Goal: Information Seeking & Learning: Learn about a topic

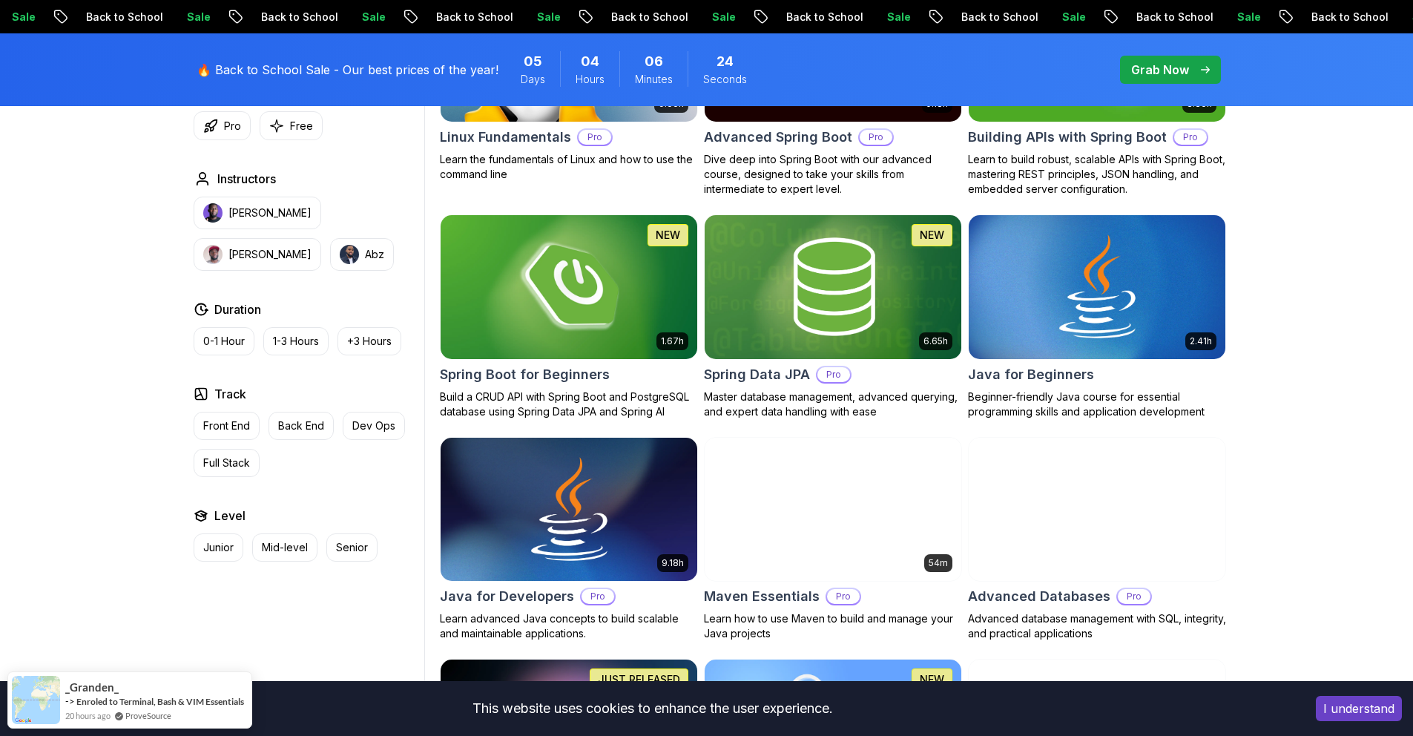
scroll to position [604, 0]
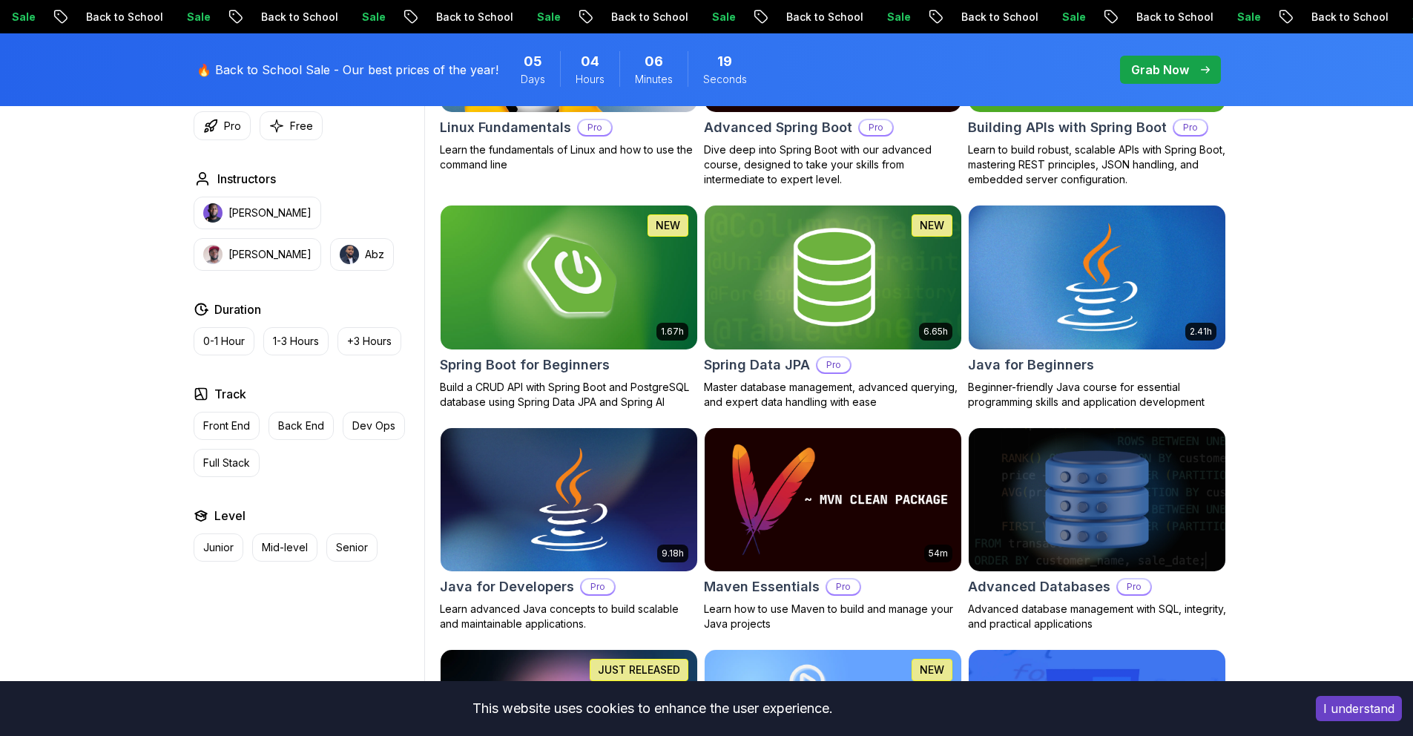
click at [1072, 317] on img at bounding box center [1096, 277] width 269 height 151
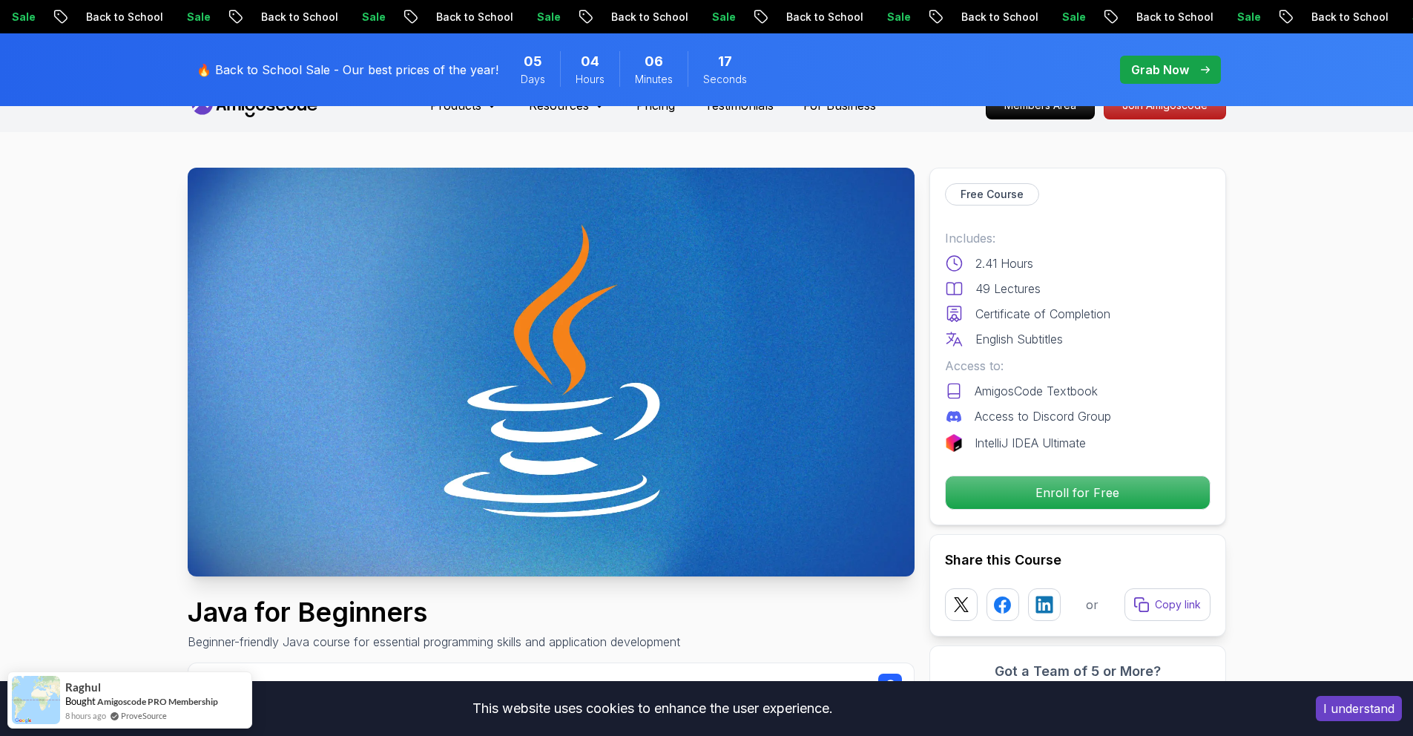
scroll to position [19, 0]
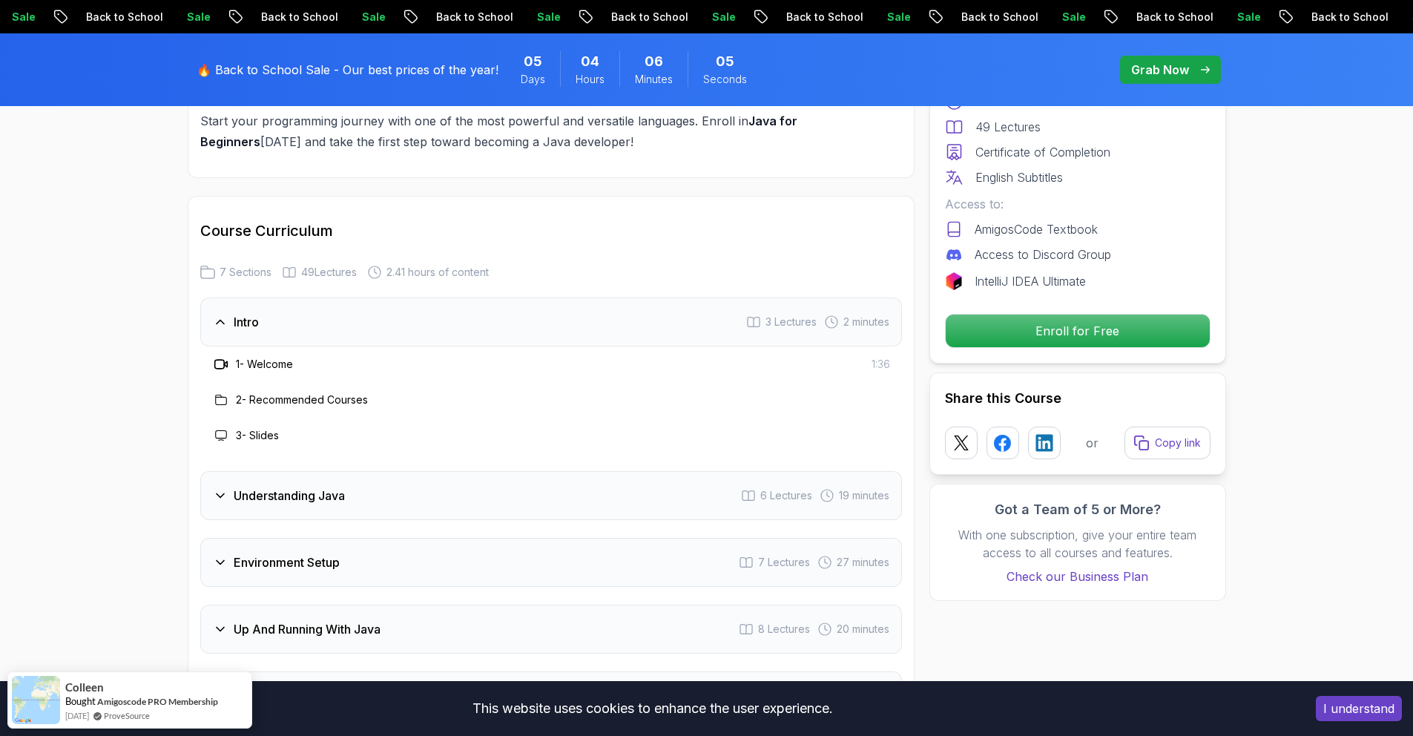
scroll to position [2219, 0]
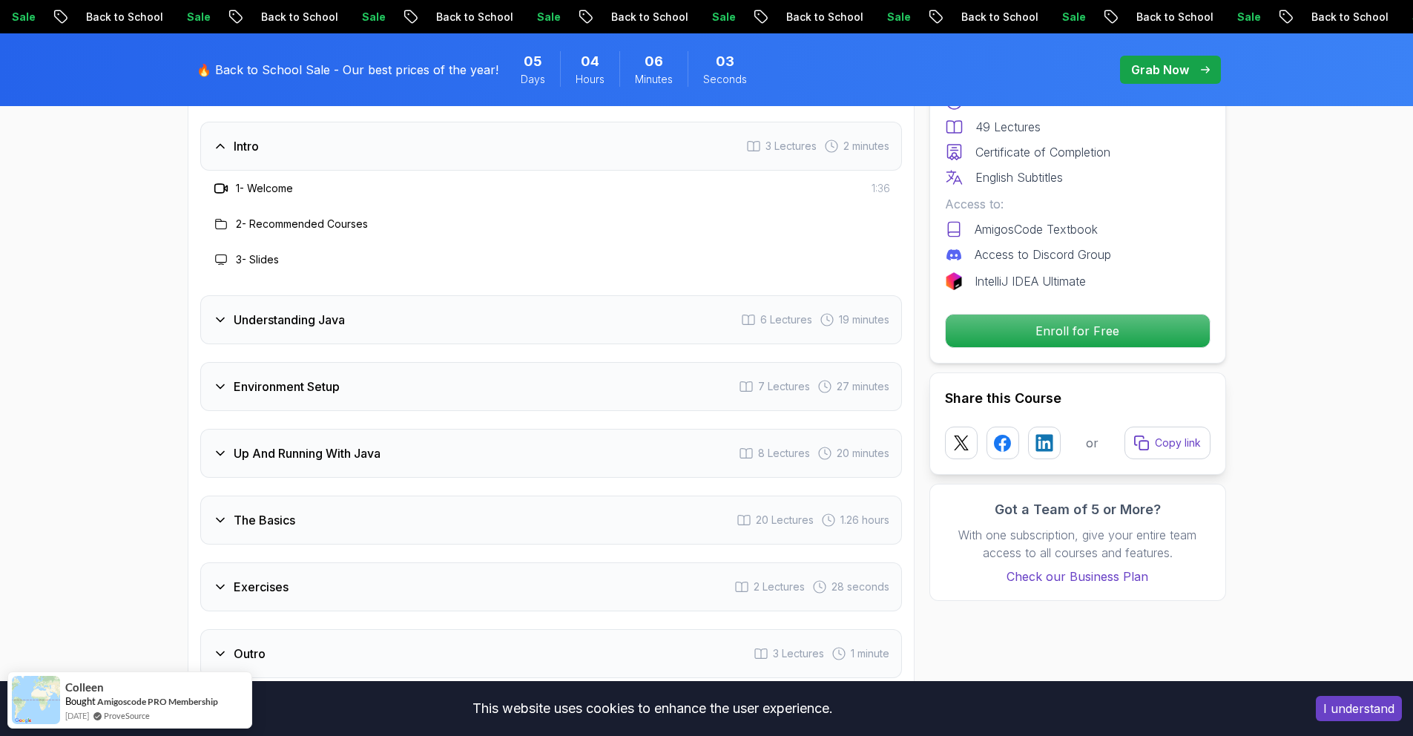
click at [208, 562] on div "Exercises 2 Lectures 28 seconds" at bounding box center [550, 586] width 701 height 49
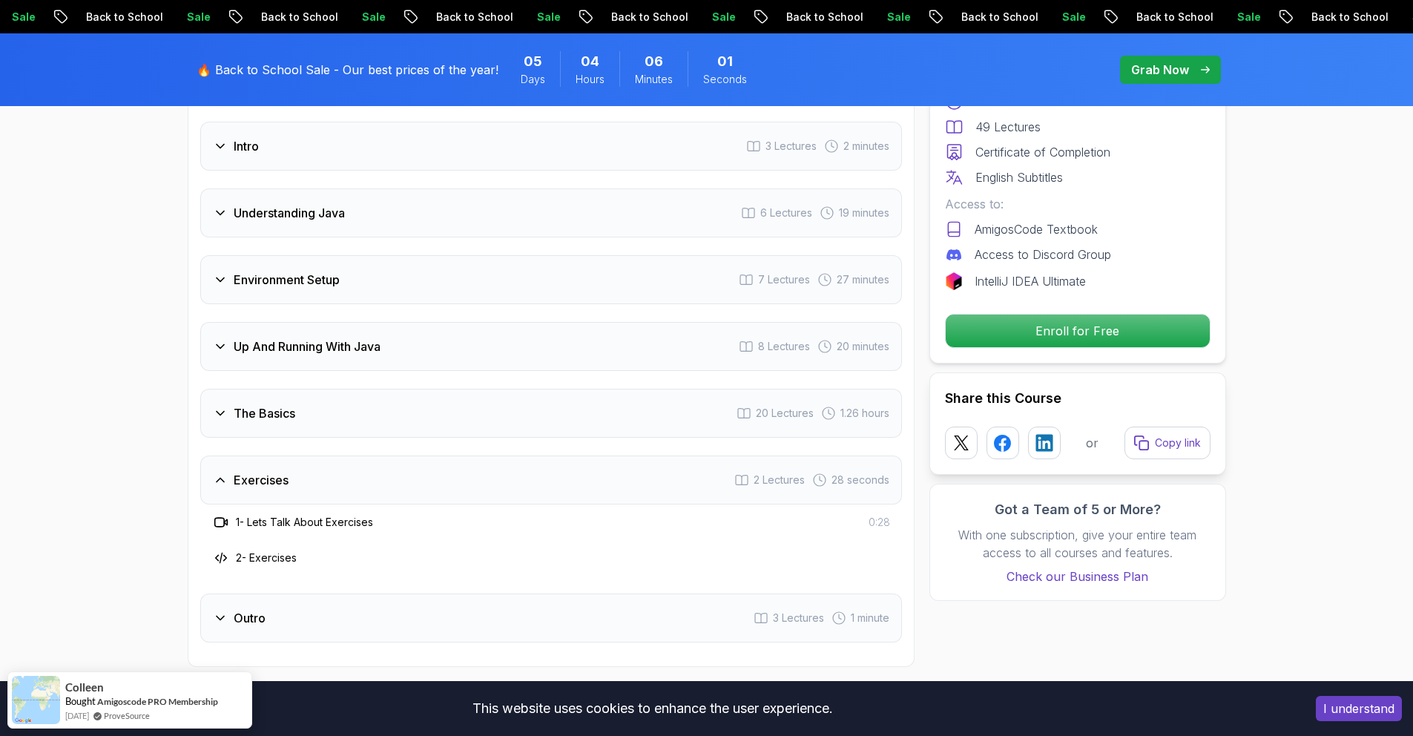
click at [227, 610] on icon at bounding box center [220, 617] width 15 height 15
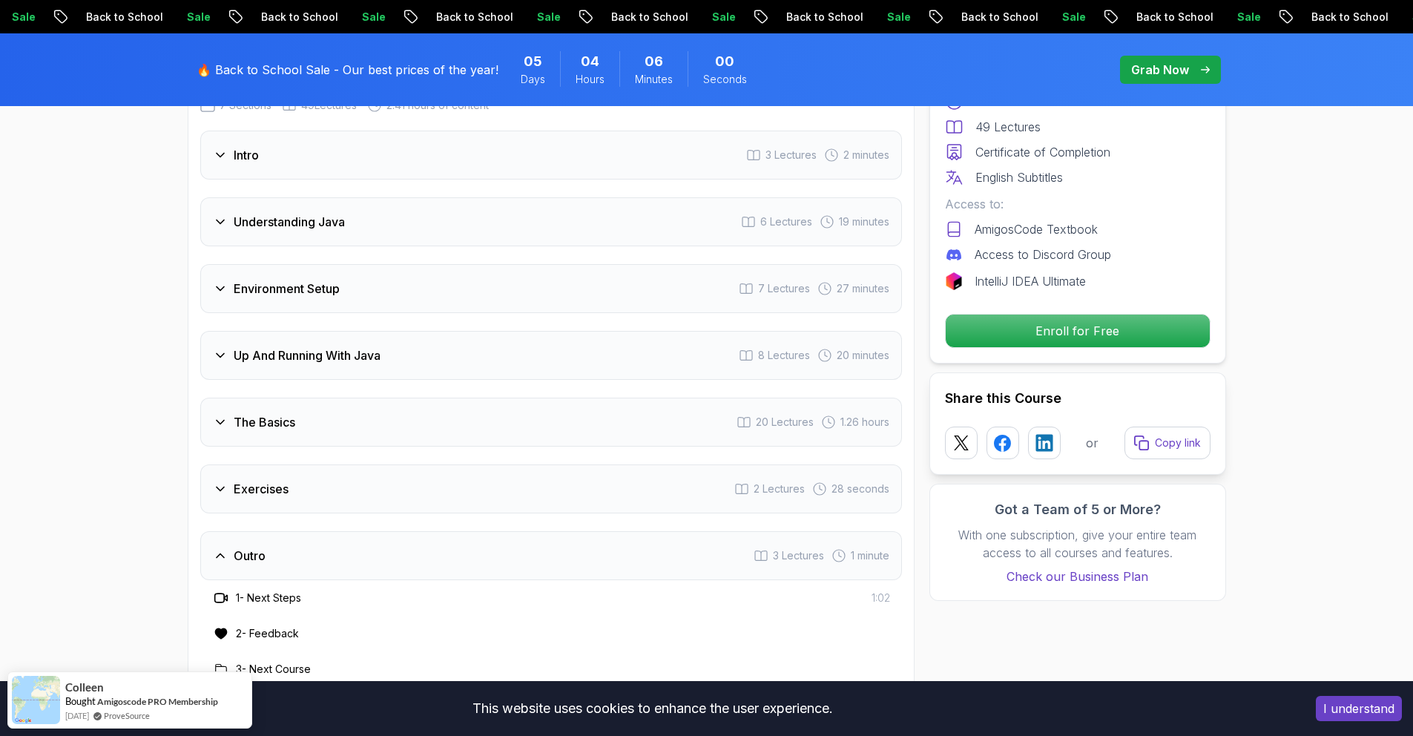
scroll to position [2201, 0]
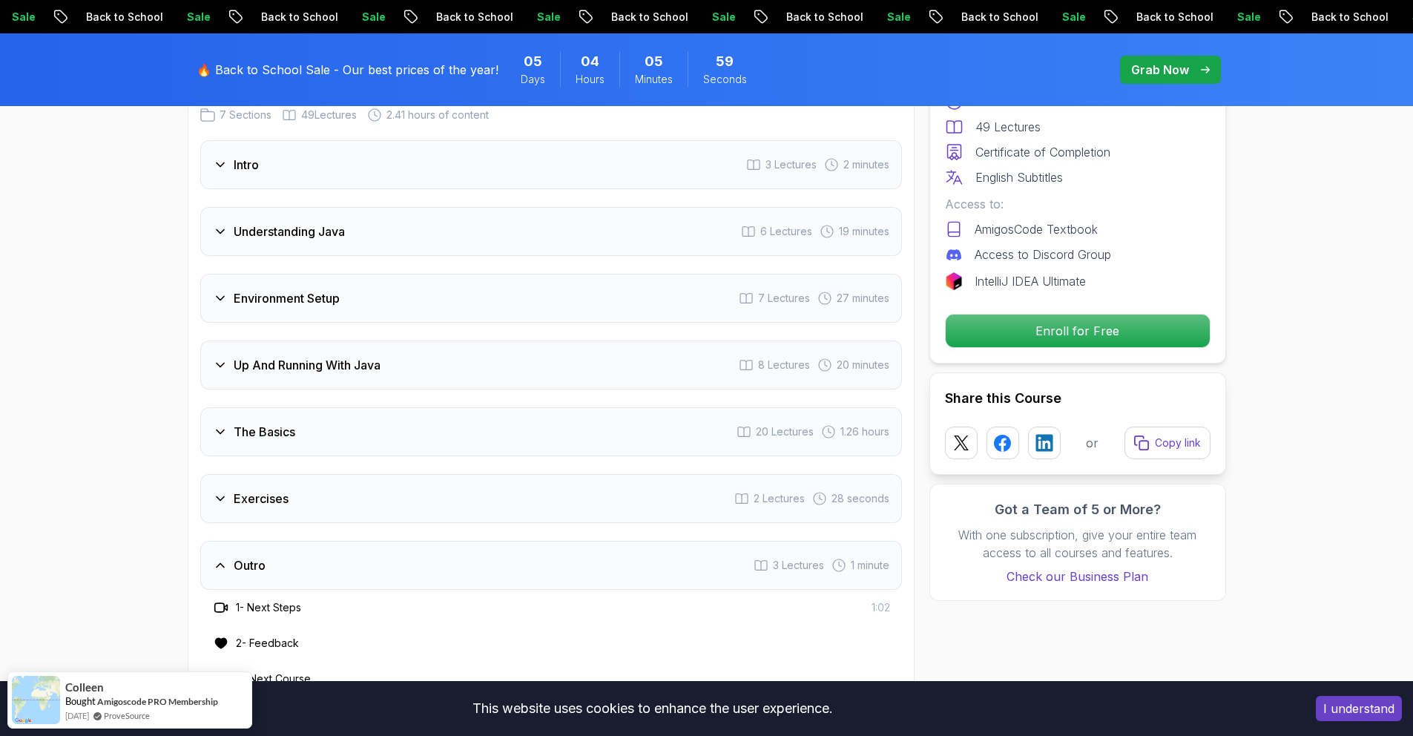
click at [214, 424] on icon at bounding box center [220, 431] width 15 height 15
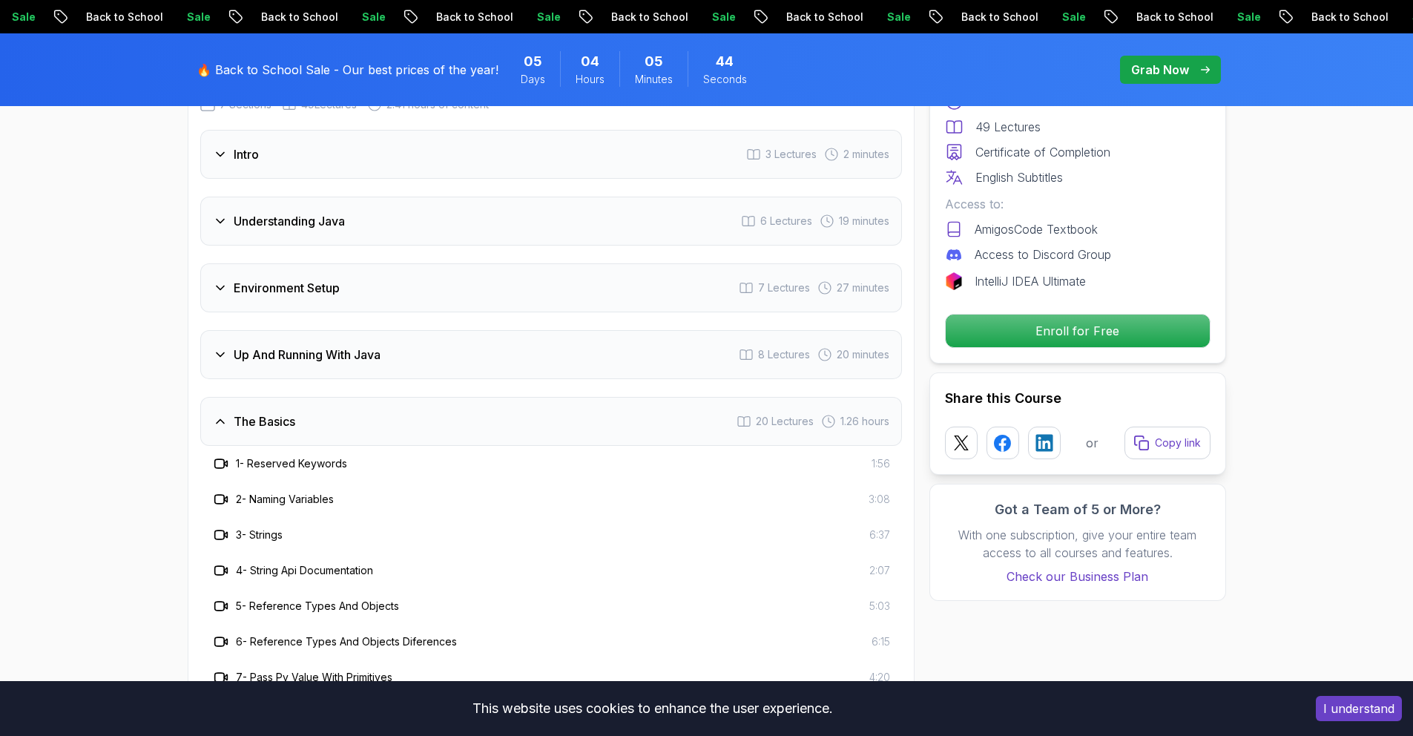
scroll to position [2054, 0]
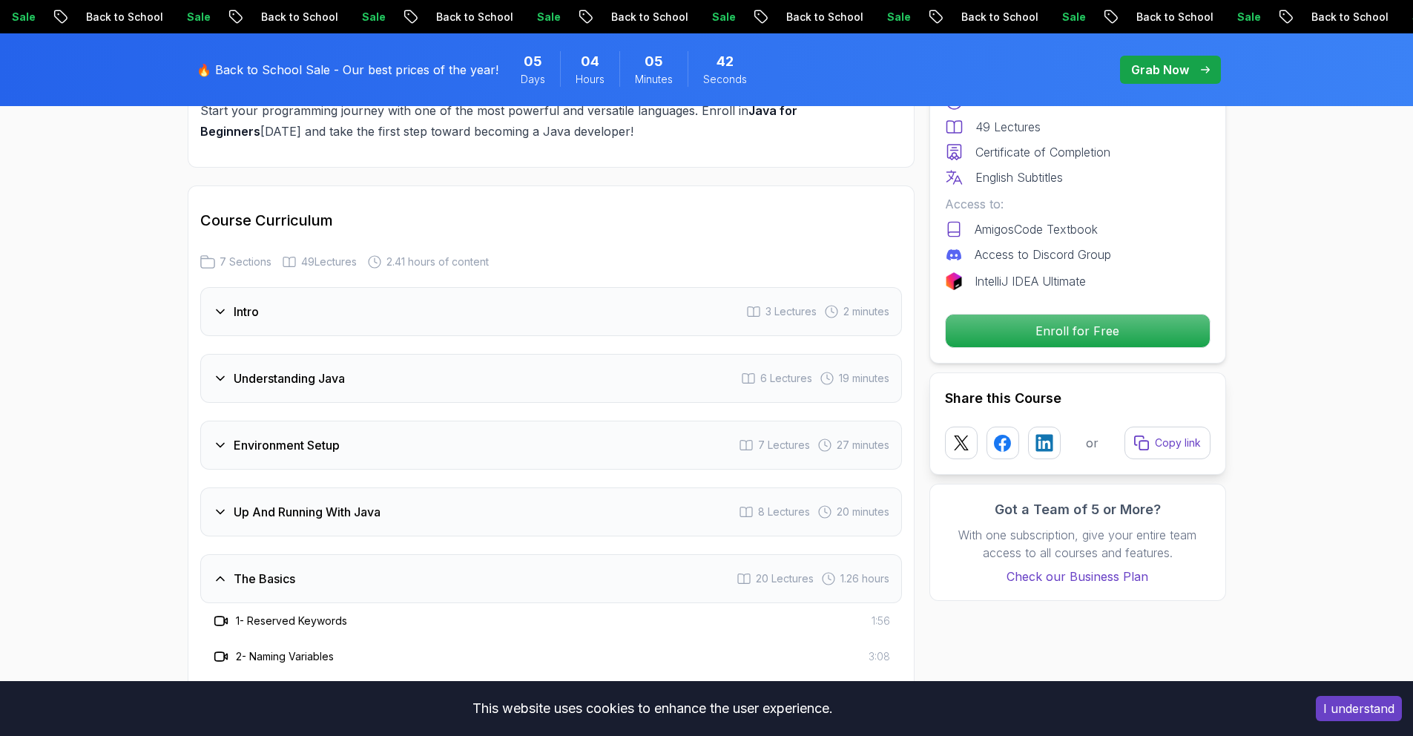
click at [224, 504] on icon at bounding box center [220, 511] width 15 height 15
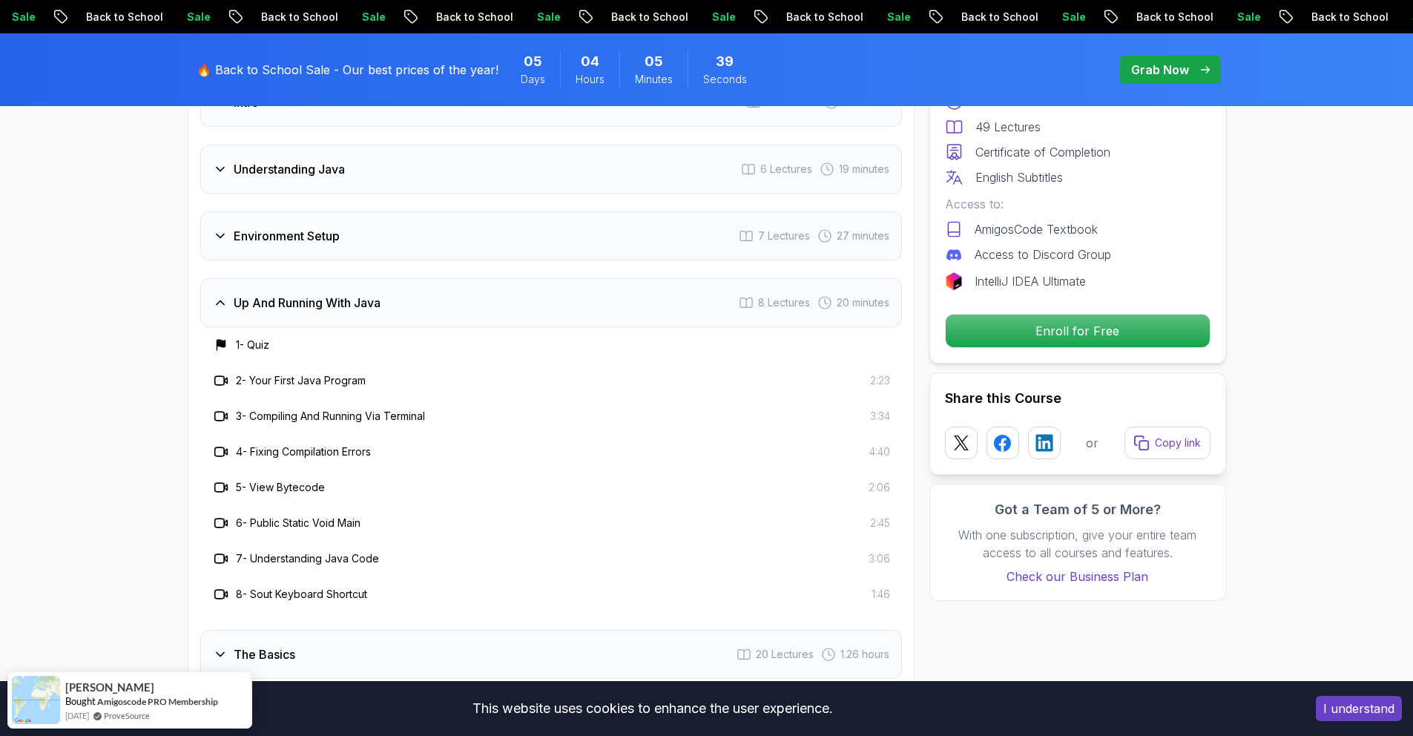
scroll to position [2254, 0]
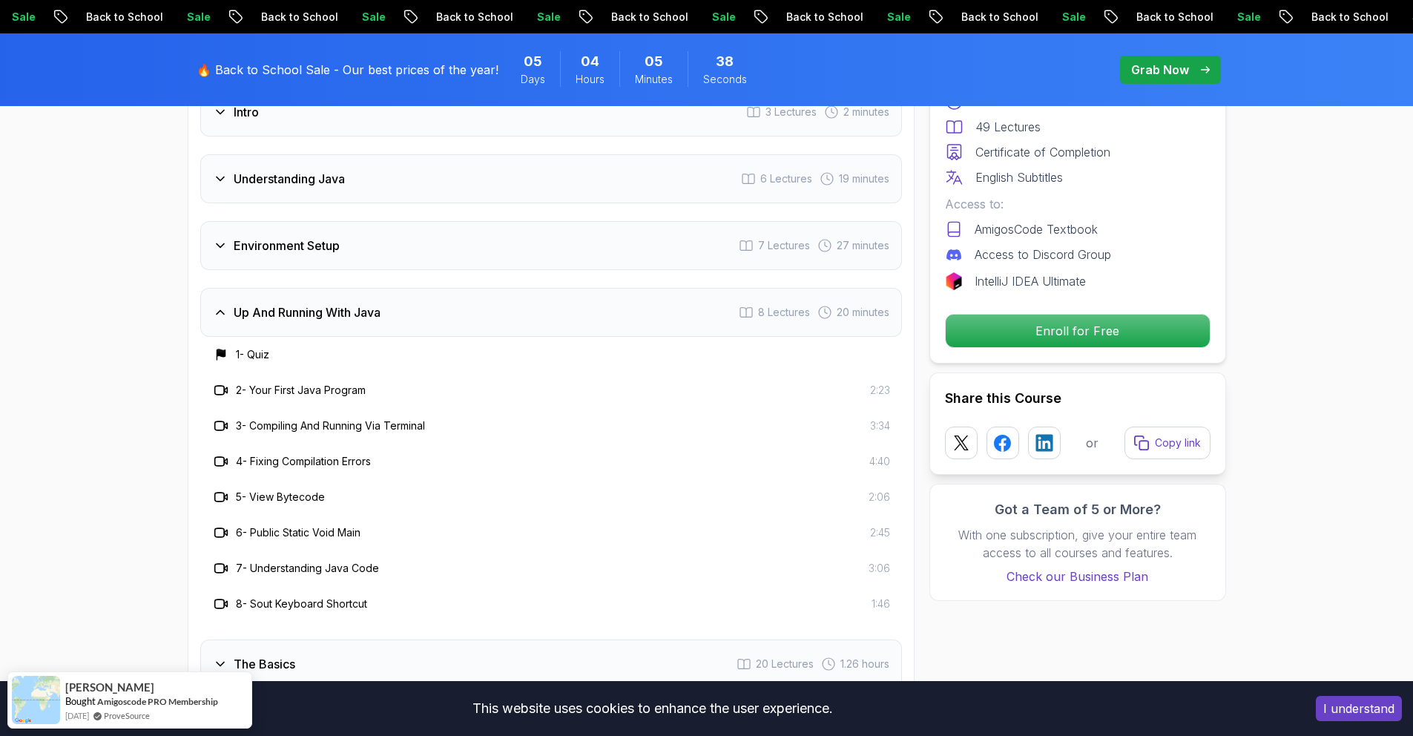
click at [229, 303] on div "Up And Running With Java" at bounding box center [297, 312] width 168 height 18
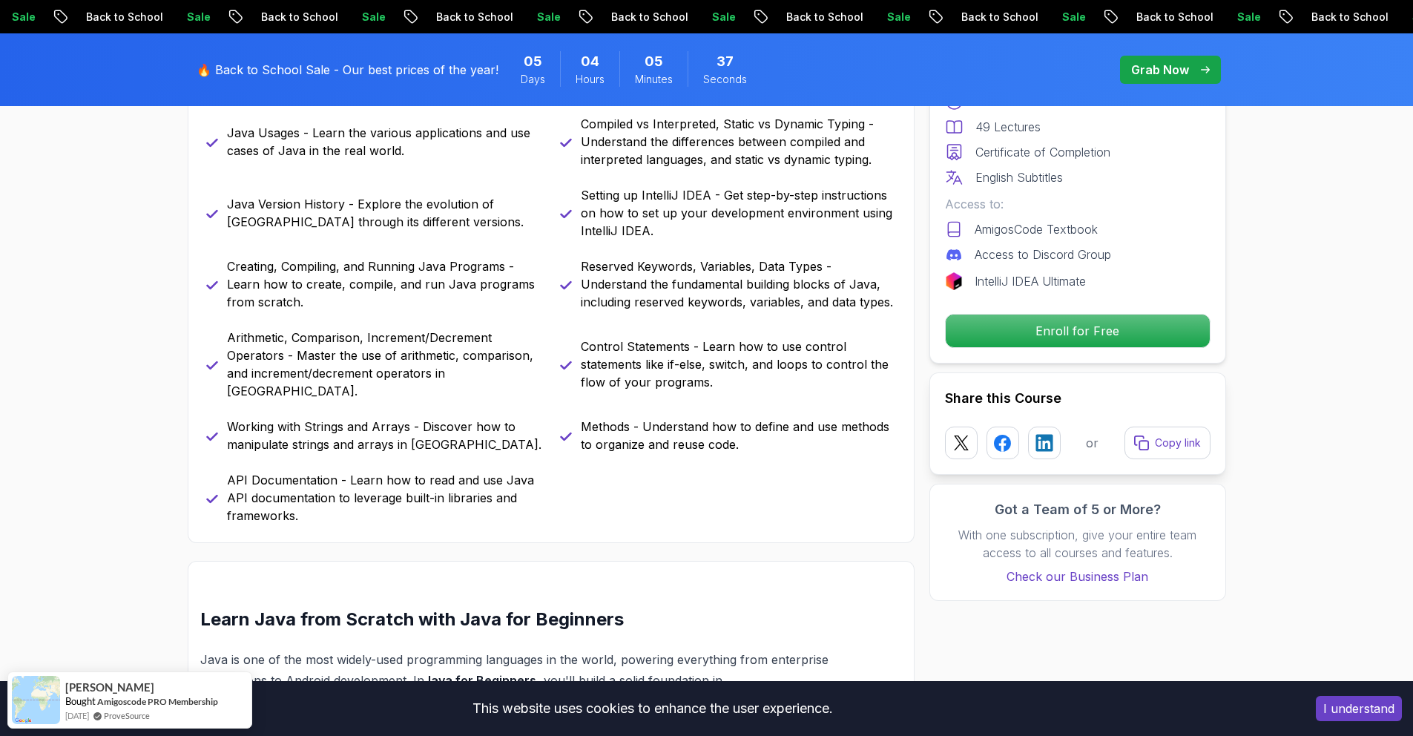
scroll to position [0, 0]
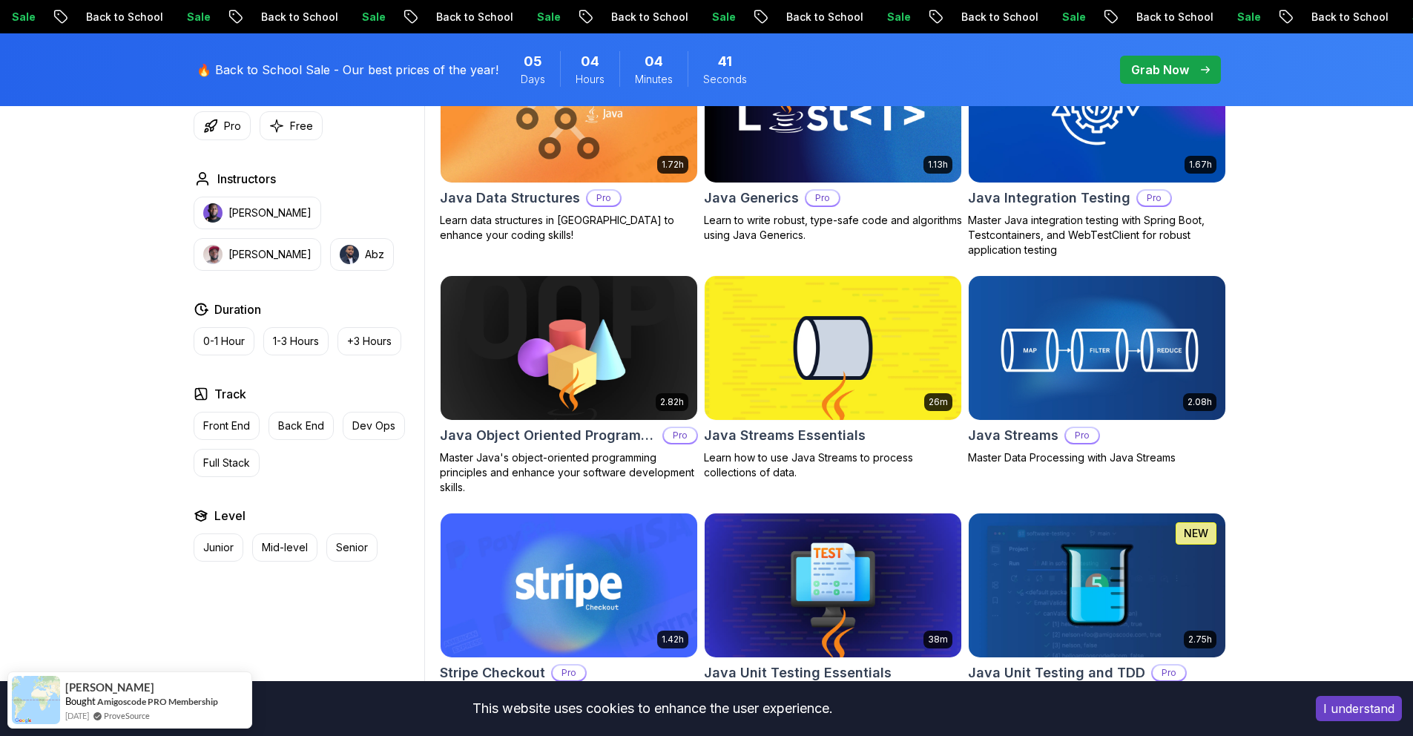
scroll to position [2401, 0]
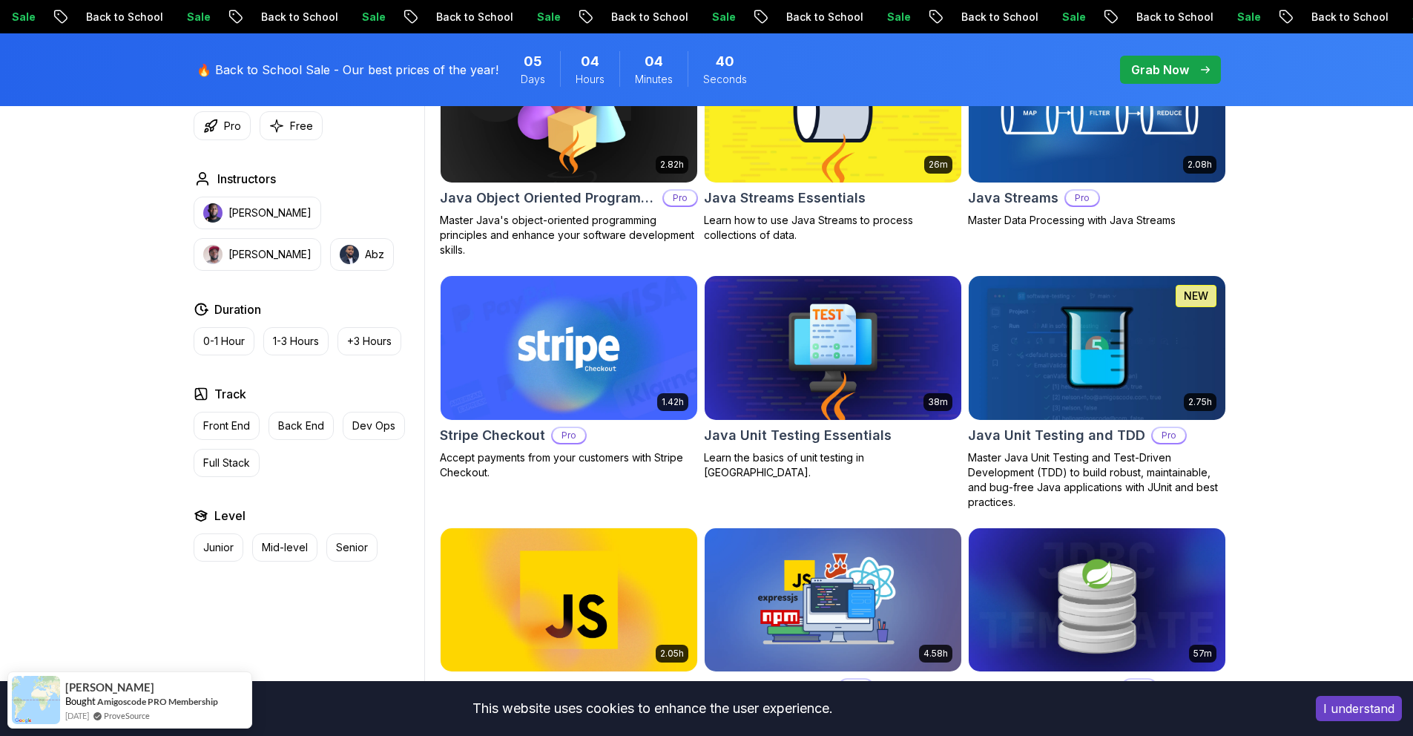
click at [815, 422] on div "38m Java Unit Testing Essentials Learn the basics of unit testing in [GEOGRAPHI…" at bounding box center [833, 377] width 258 height 205
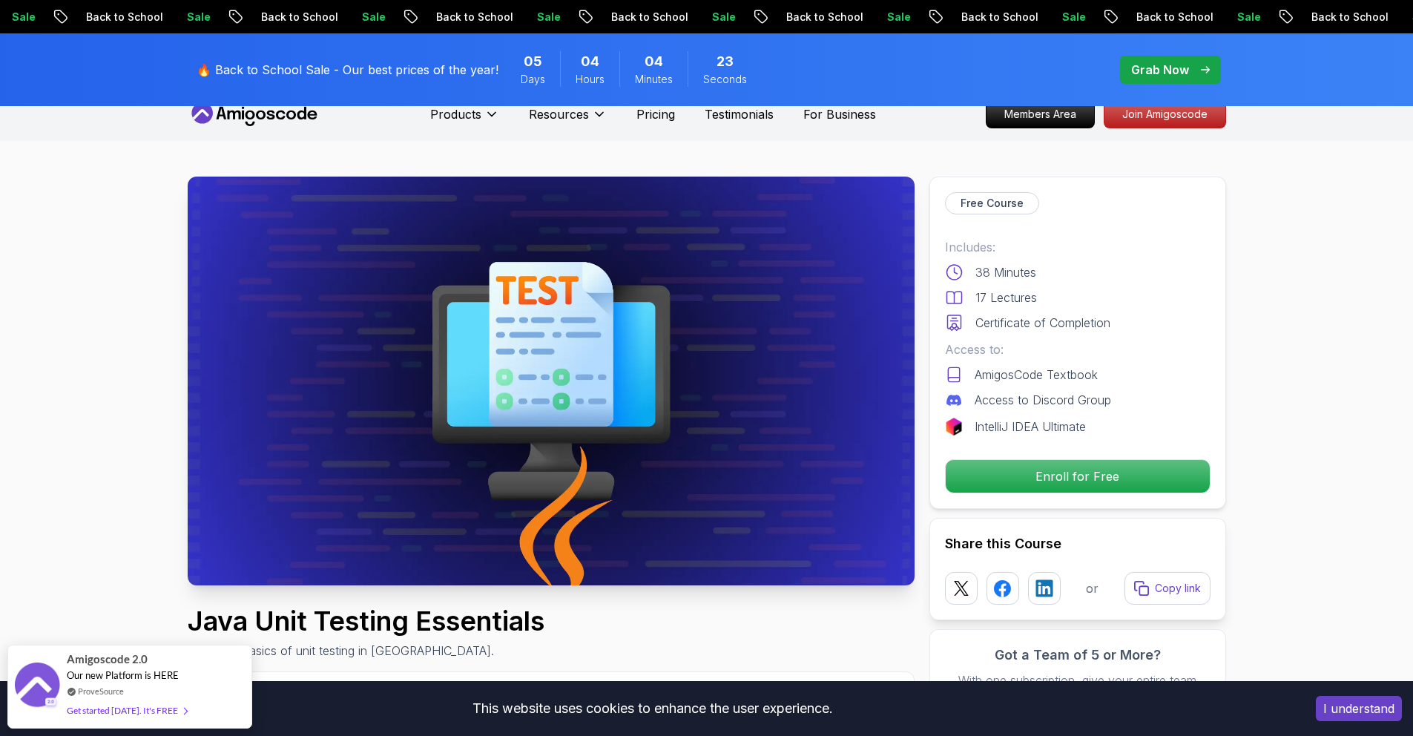
scroll to position [28, 0]
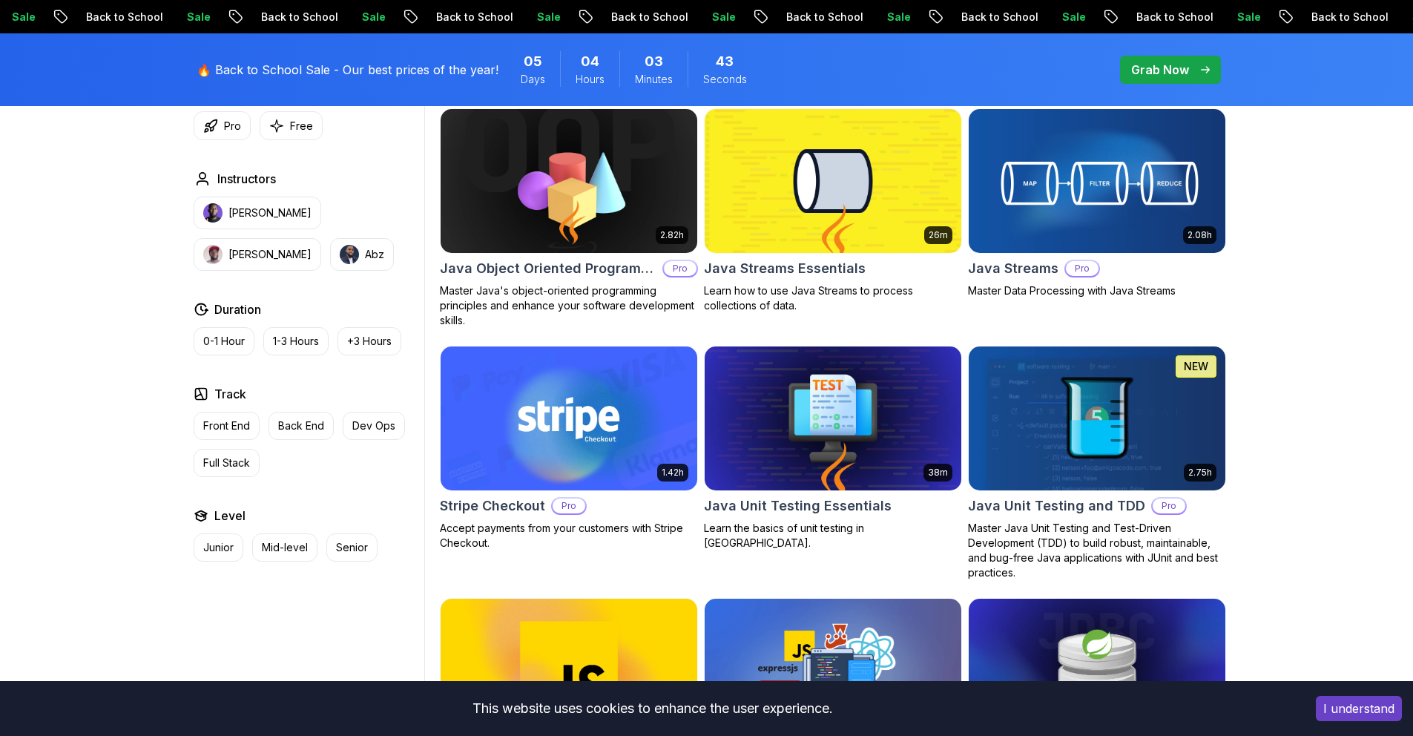
scroll to position [2297, 0]
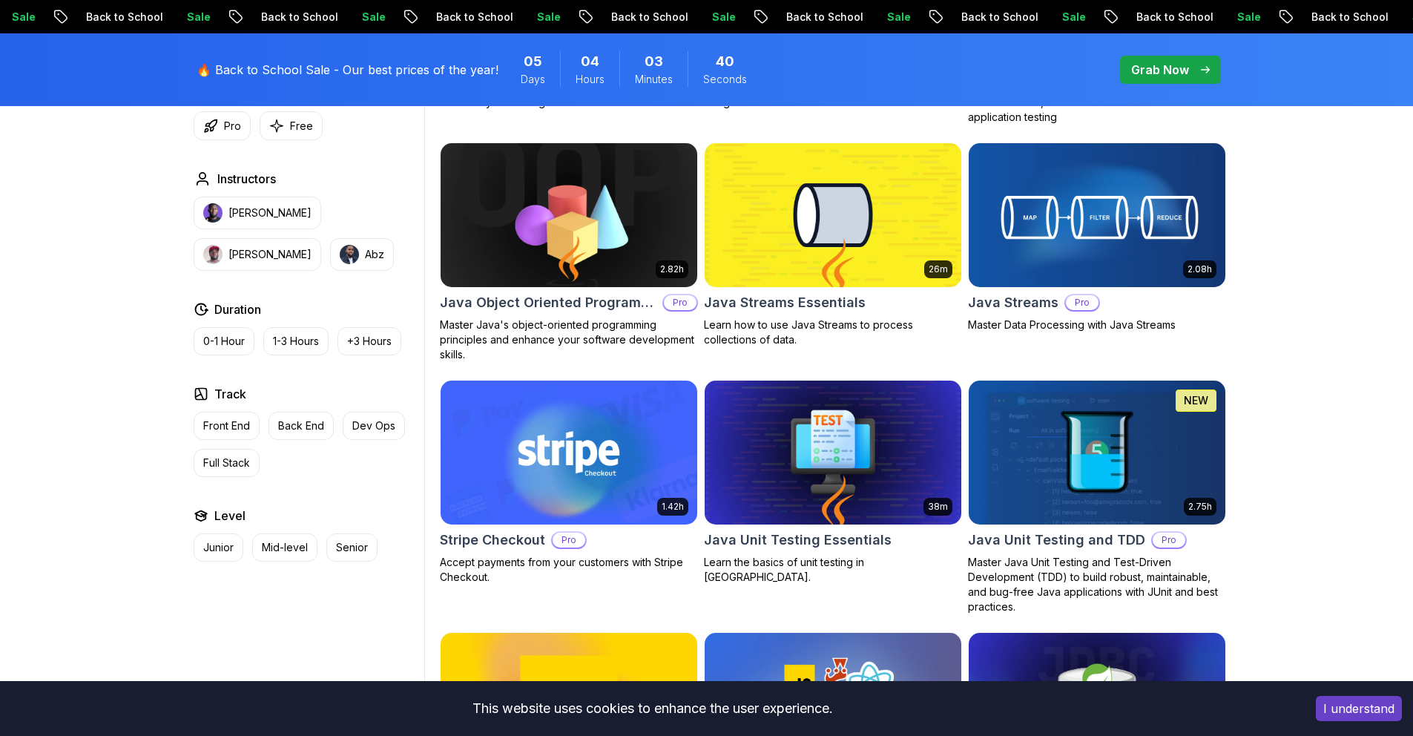
click at [615, 269] on img at bounding box center [568, 214] width 269 height 151
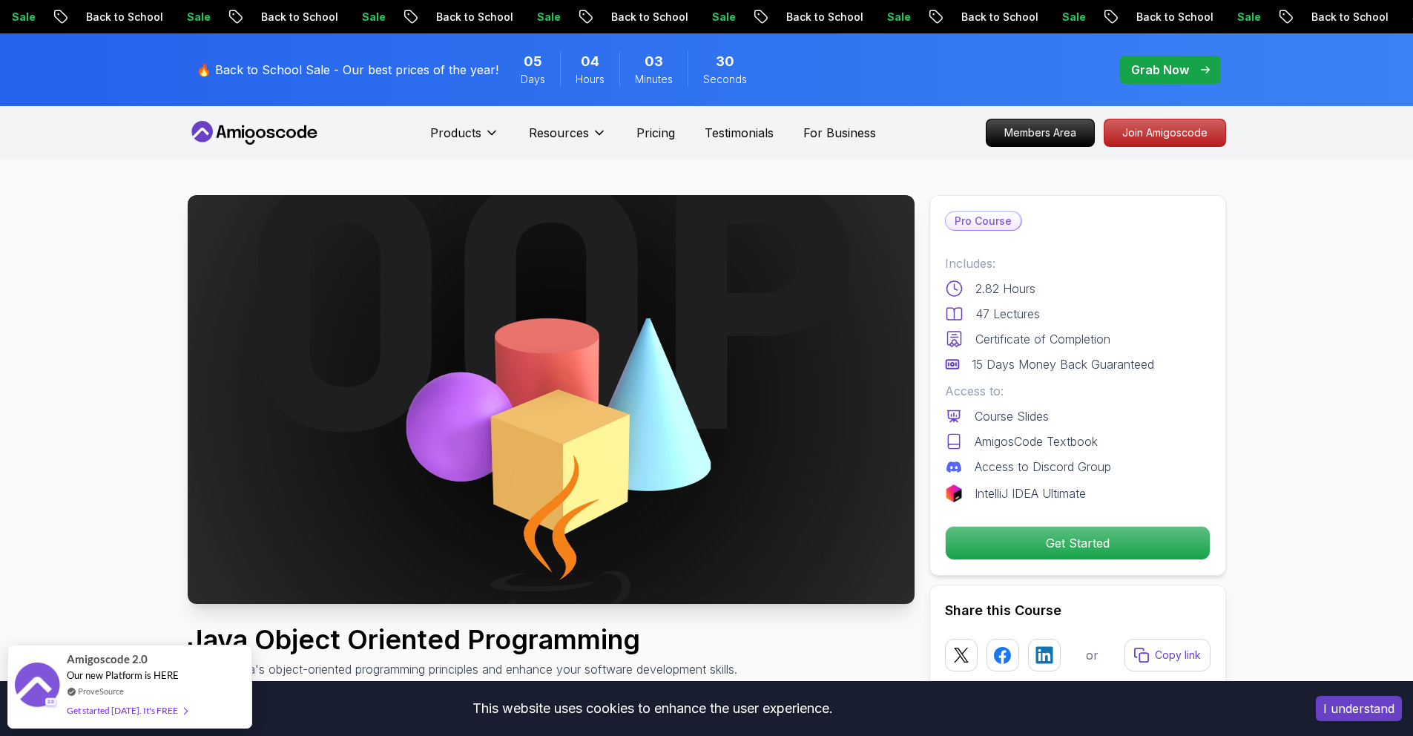
scroll to position [9, 0]
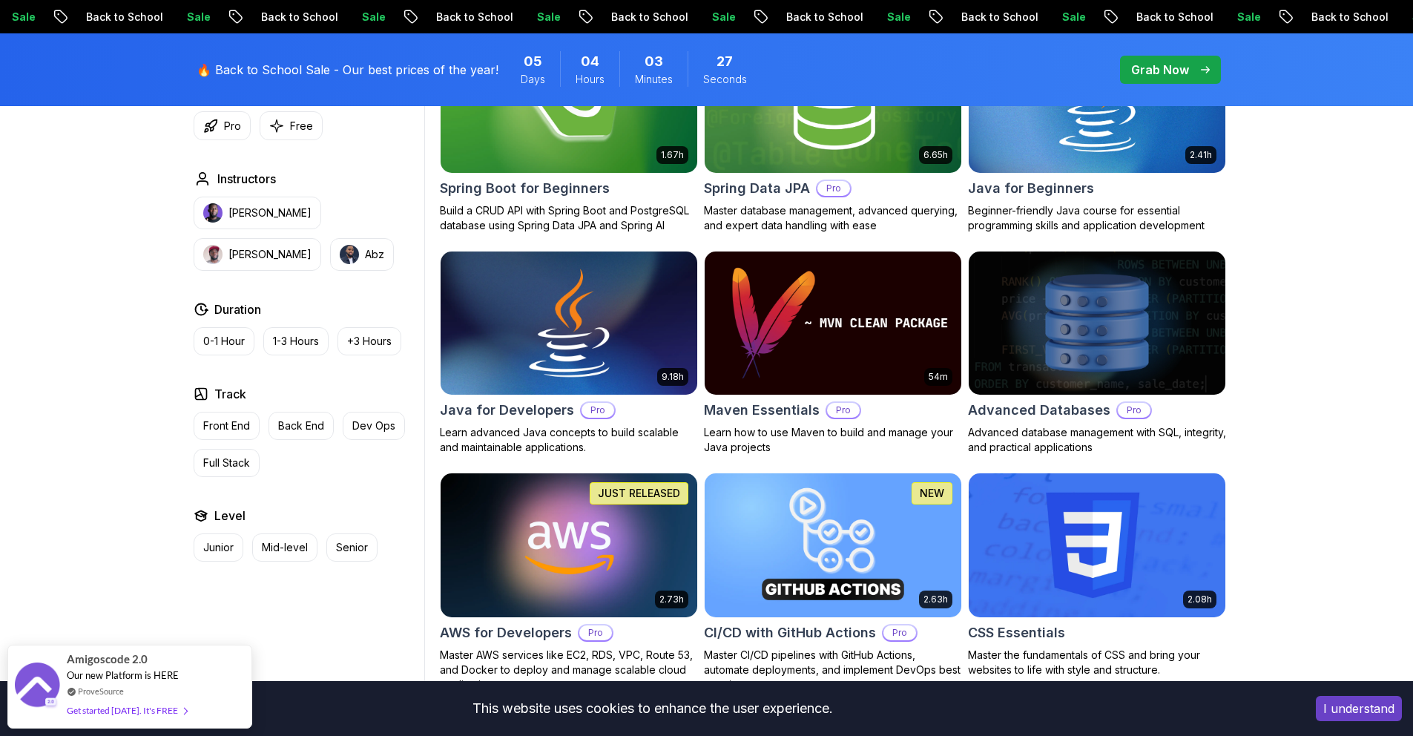
scroll to position [790, 0]
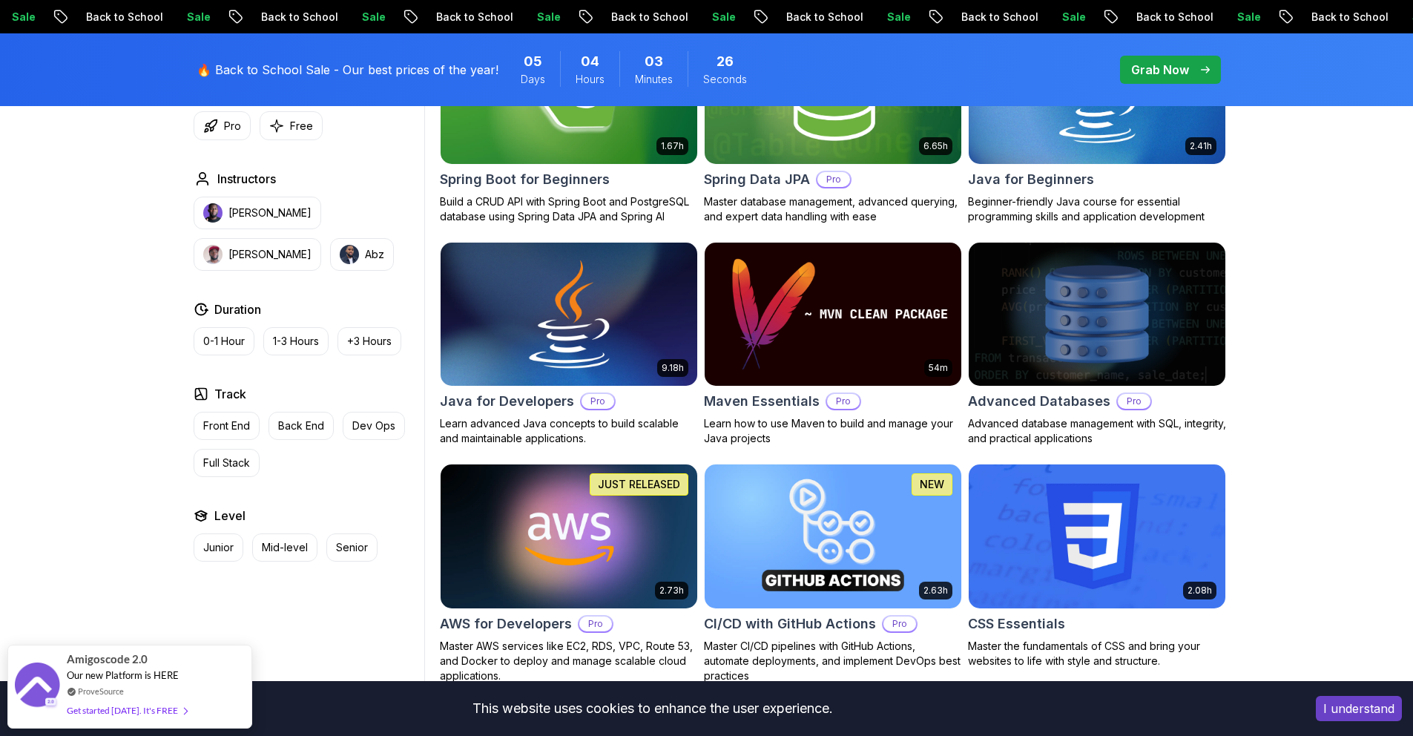
click at [599, 314] on img at bounding box center [568, 314] width 269 height 151
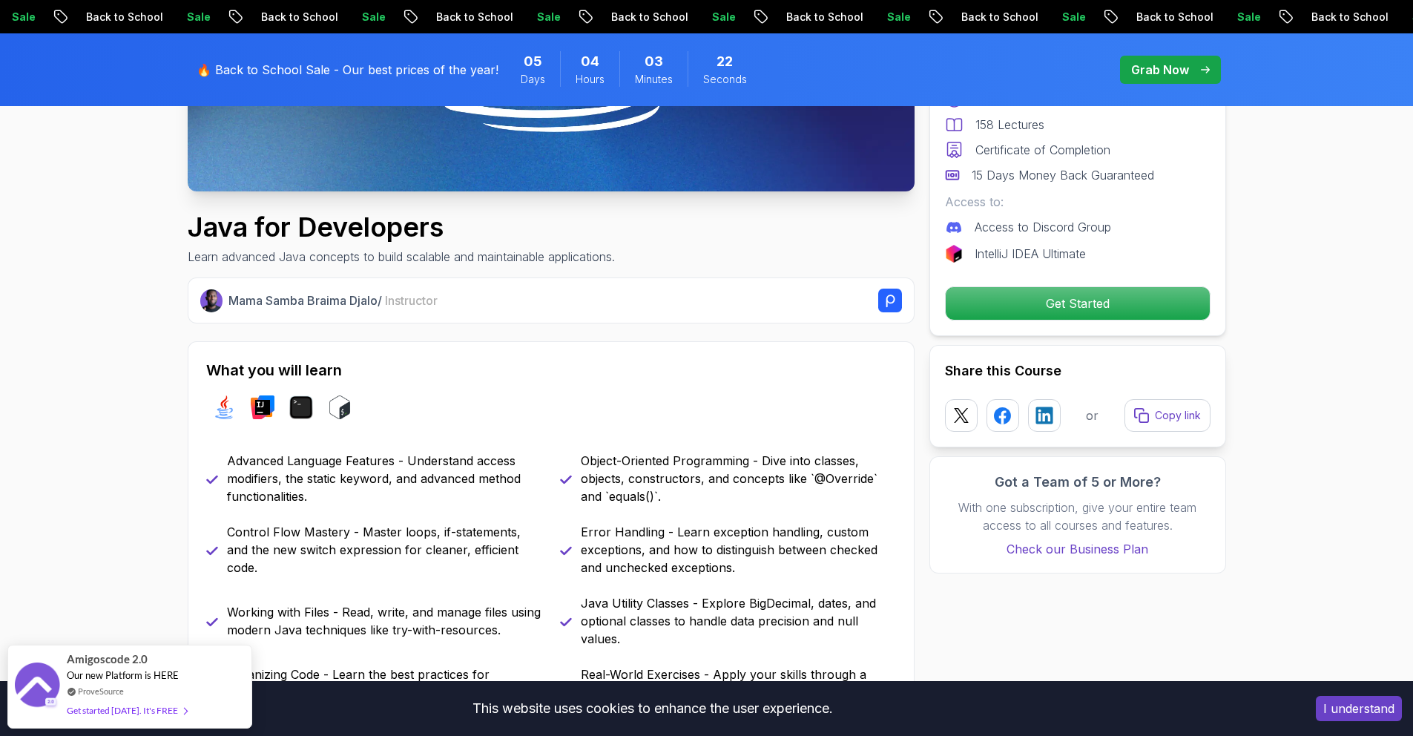
scroll to position [438, 0]
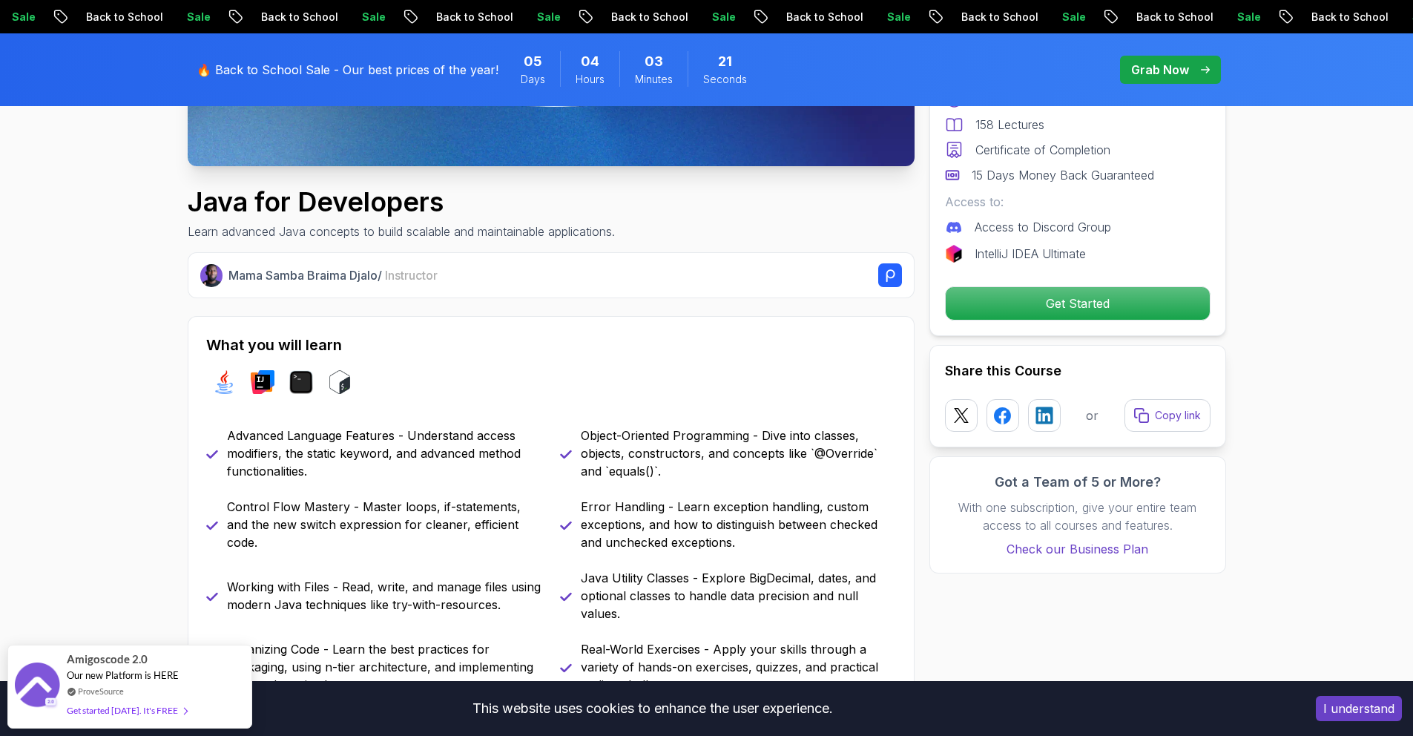
click at [432, 443] on p "Advanced Language Features - Understand access modifiers, the static keyword, a…" at bounding box center [384, 452] width 315 height 53
drag, startPoint x: 283, startPoint y: 459, endPoint x: 429, endPoint y: 450, distance: 145.6
click at [429, 450] on p "Advanced Language Features - Understand access modifiers, the static keyword, a…" at bounding box center [384, 452] width 315 height 53
click at [429, 451] on p "Advanced Language Features - Understand access modifiers, the static keyword, a…" at bounding box center [384, 452] width 315 height 53
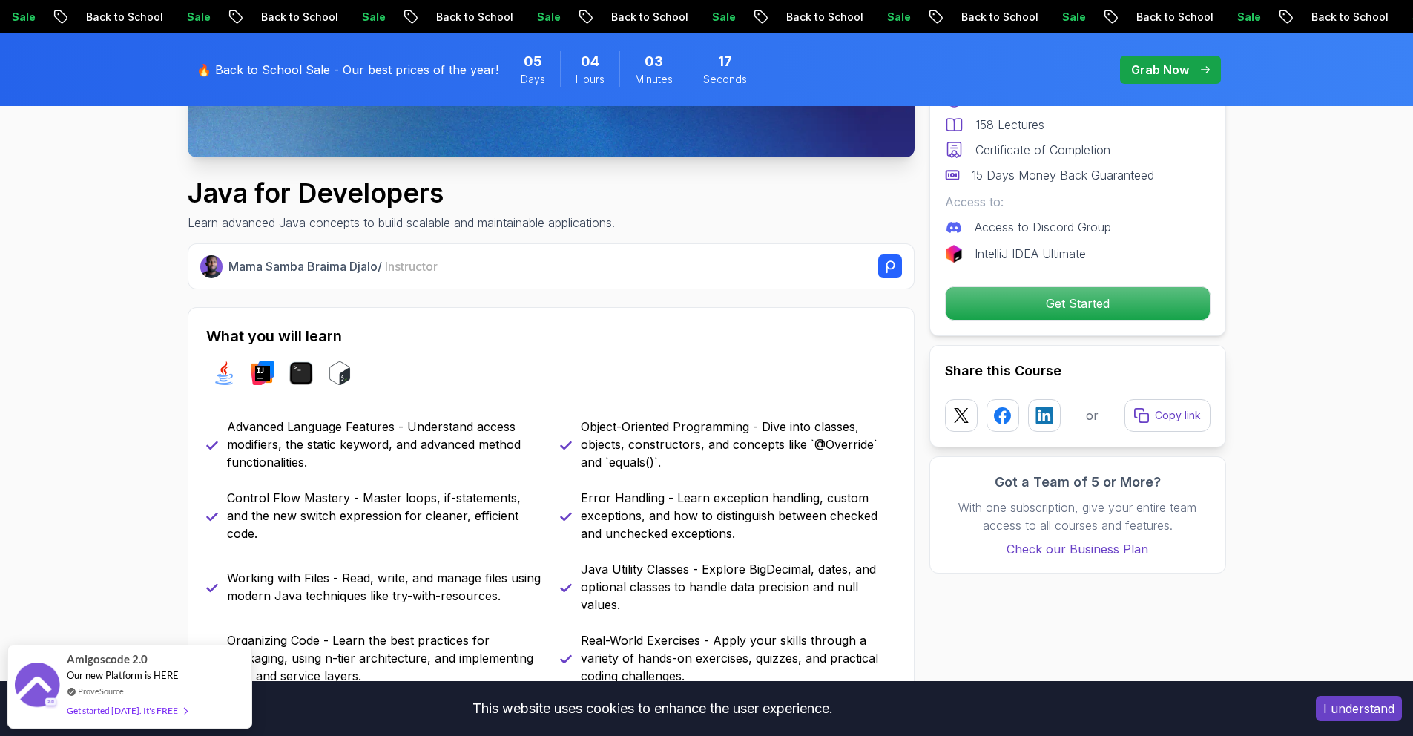
scroll to position [456, 0]
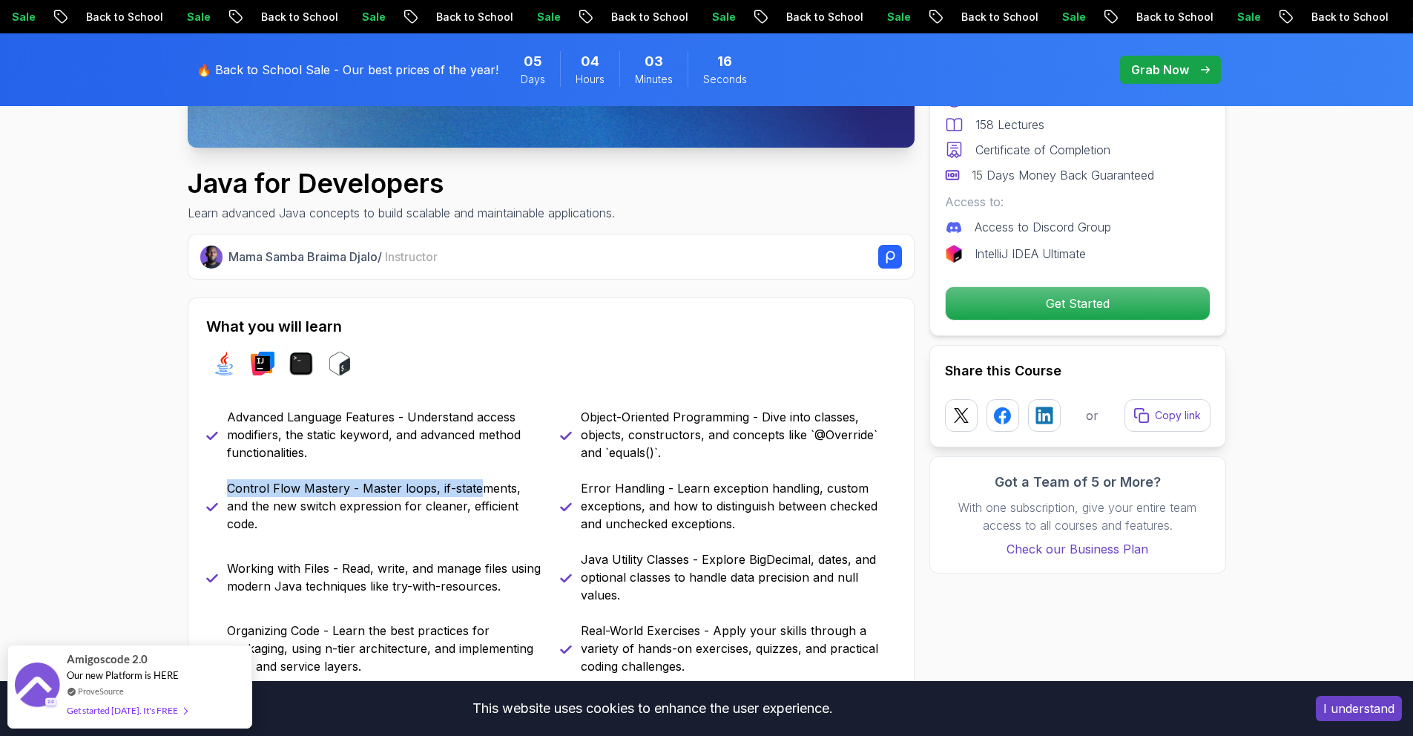
drag, startPoint x: 220, startPoint y: 499, endPoint x: 483, endPoint y: 497, distance: 263.3
click at [483, 496] on div "Control Flow Mastery - Master loops, if-statements, and the new switch expressi…" at bounding box center [374, 505] width 336 height 53
click at [483, 497] on p "Control Flow Mastery - Master loops, if-statements, and the new switch expressi…" at bounding box center [384, 505] width 315 height 53
drag, startPoint x: 428, startPoint y: 498, endPoint x: 546, endPoint y: 498, distance: 117.9
click at [546, 498] on div "Advanced Language Features - Understand access modifiers, the static keyword, a…" at bounding box center [551, 541] width 690 height 267
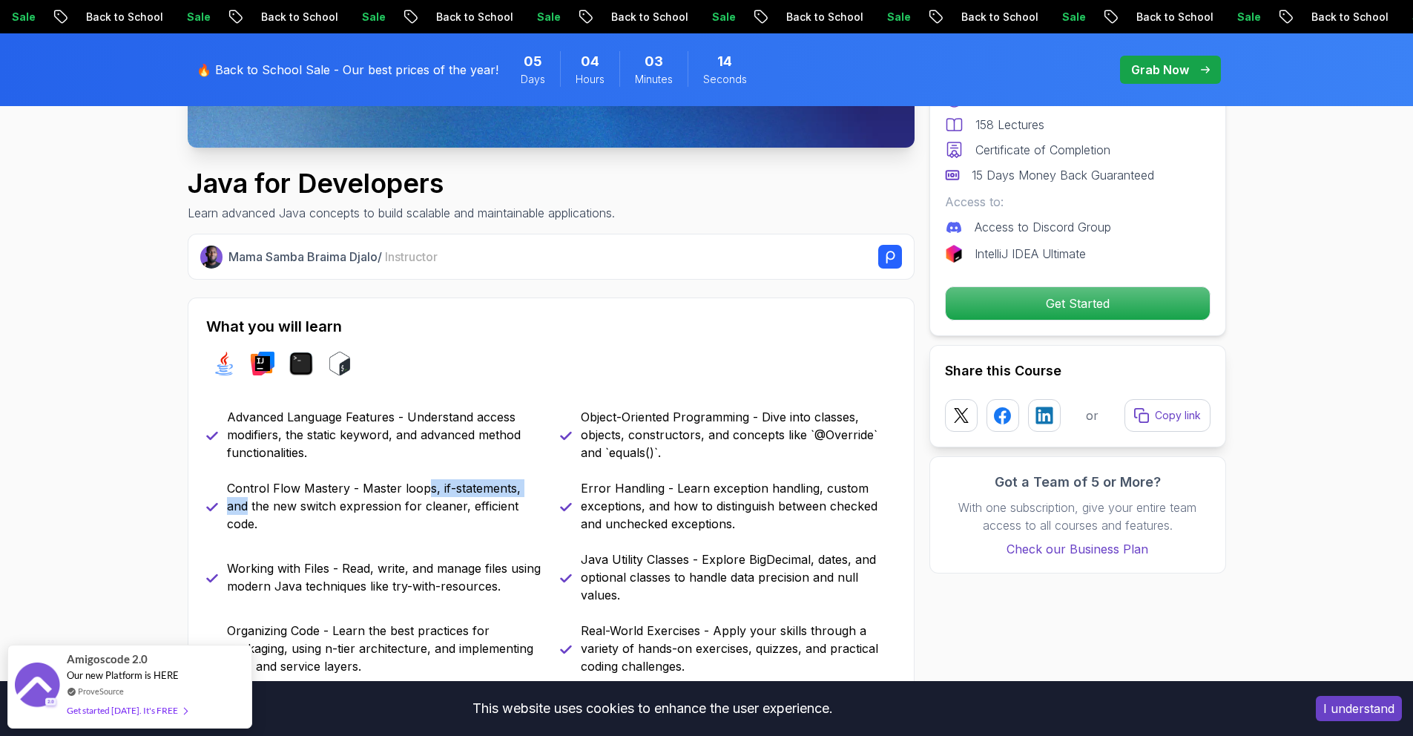
click at [546, 498] on div "Advanced Language Features - Understand access modifiers, the static keyword, a…" at bounding box center [551, 541] width 690 height 267
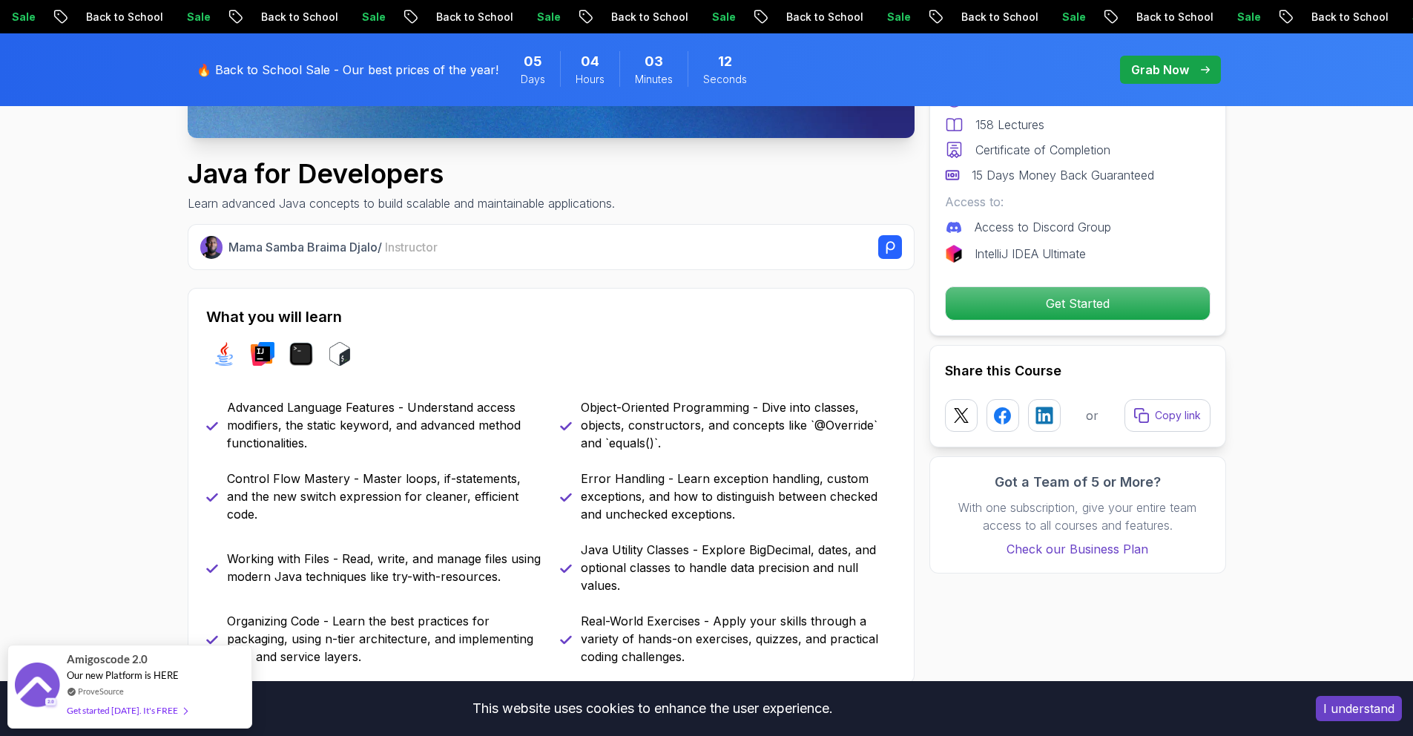
scroll to position [485, 0]
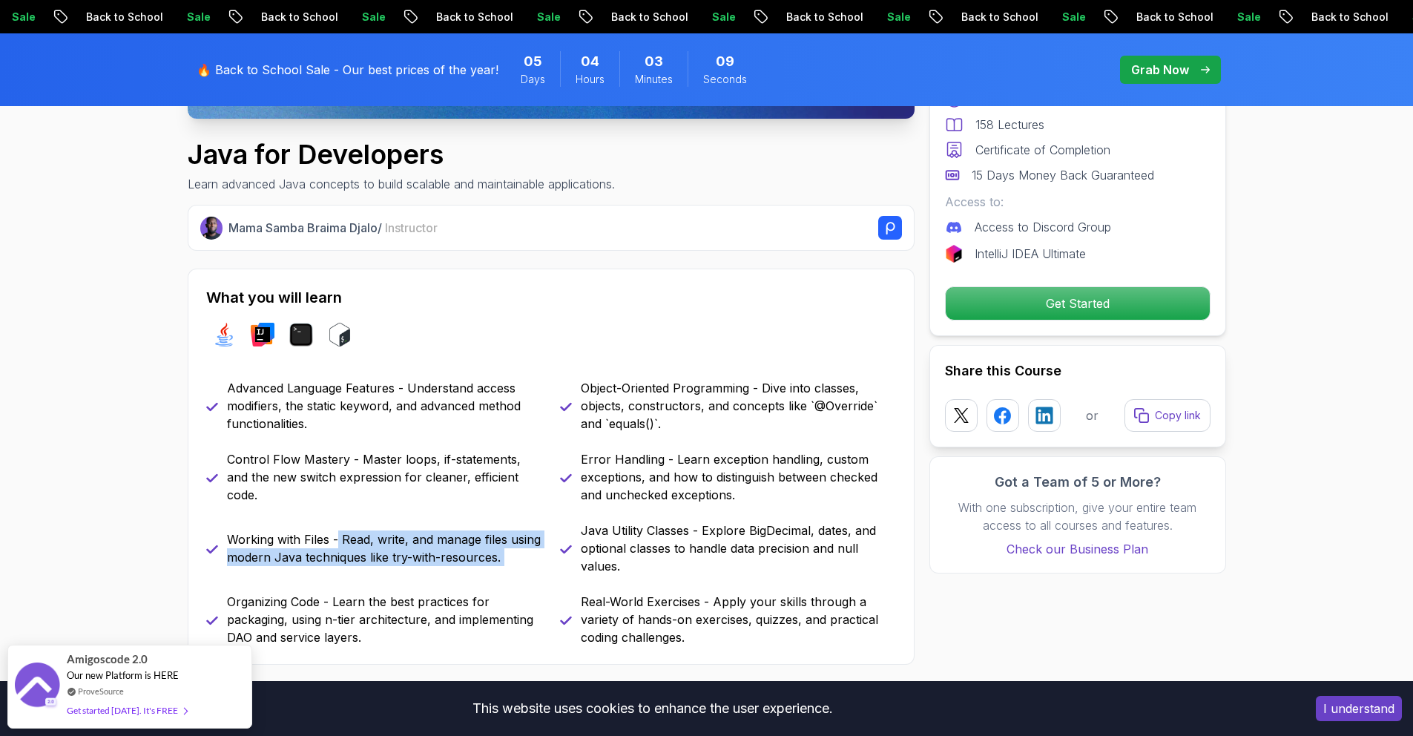
drag, startPoint x: 338, startPoint y: 537, endPoint x: 556, endPoint y: 539, distance: 218.0
click at [556, 539] on div "Advanced Language Features - Understand access modifiers, the static keyword, a…" at bounding box center [551, 512] width 690 height 267
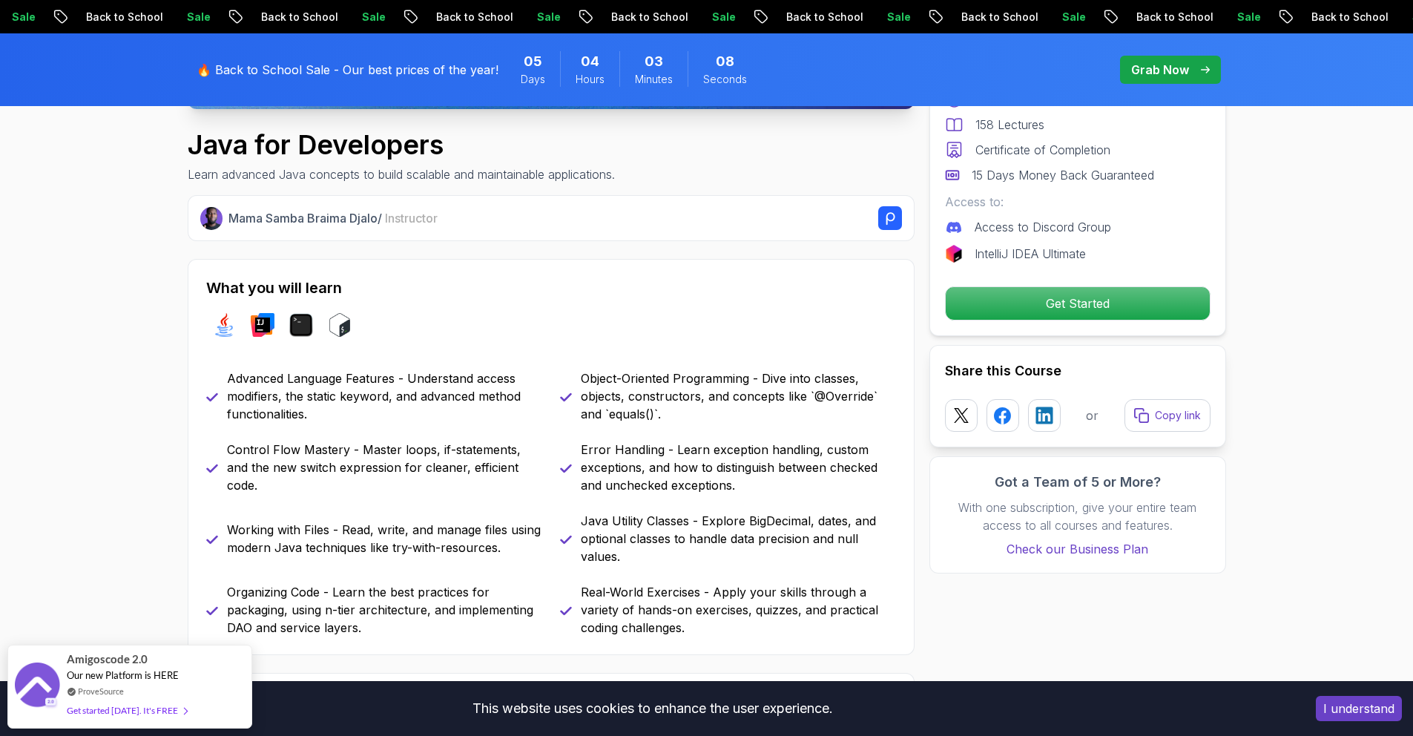
scroll to position [504, 0]
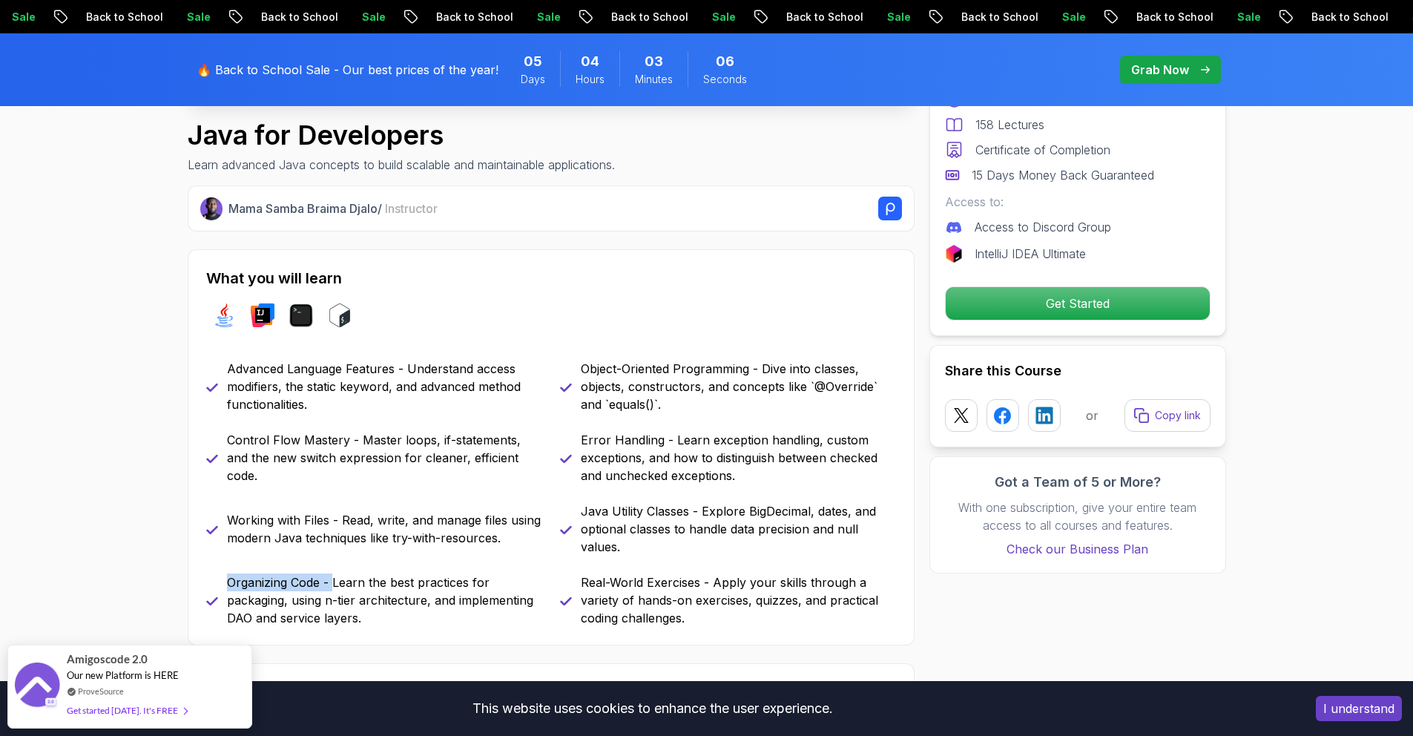
drag, startPoint x: 212, startPoint y: 576, endPoint x: 335, endPoint y: 578, distance: 123.1
click at [335, 578] on div "Organizing Code - Learn the best practices for packaging, using n-tier architec…" at bounding box center [374, 599] width 336 height 53
click at [335, 578] on p "Organizing Code - Learn the best practices for packaging, using n-tier architec…" at bounding box center [384, 599] width 315 height 53
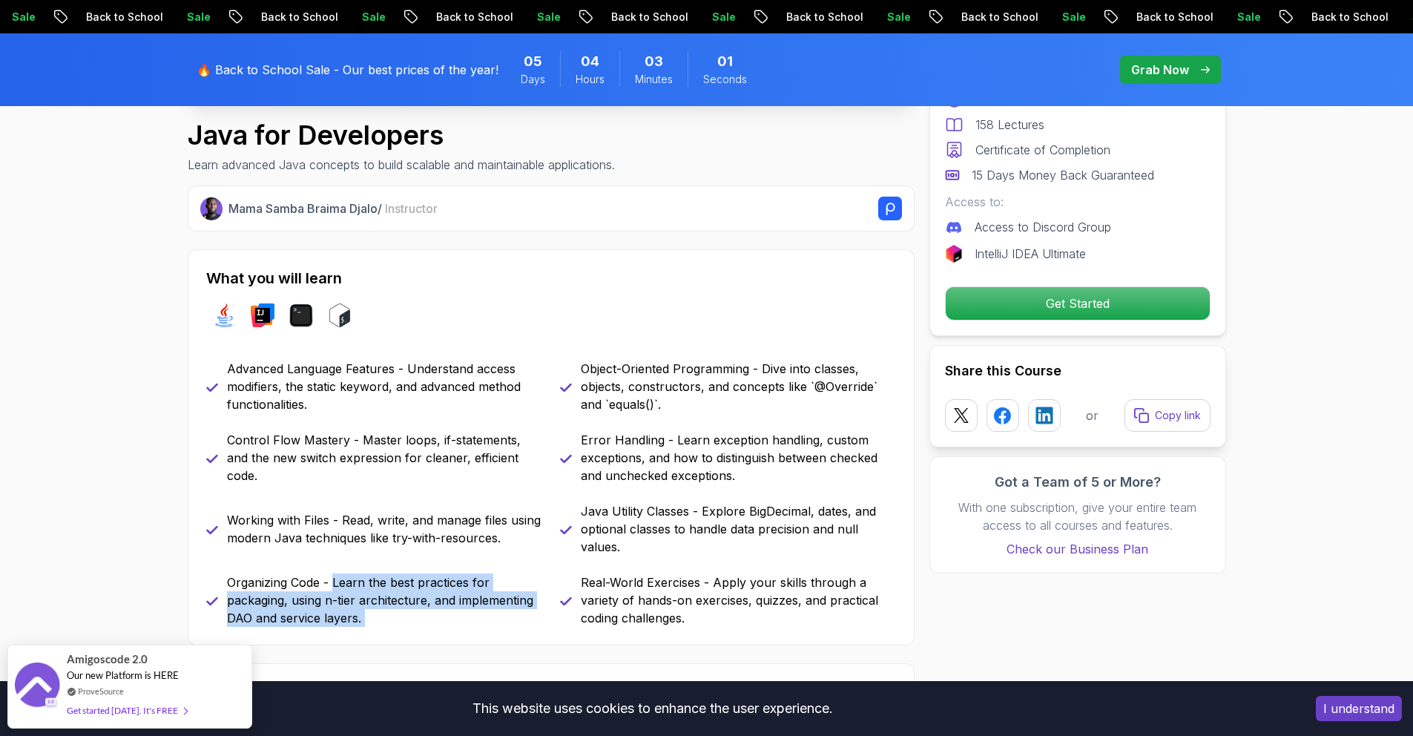
drag, startPoint x: 335, startPoint y: 578, endPoint x: 426, endPoint y: 629, distance: 104.2
click at [426, 629] on div "What you will learn java intellij terminal bash Advanced Language Features - Un…" at bounding box center [551, 447] width 727 height 396
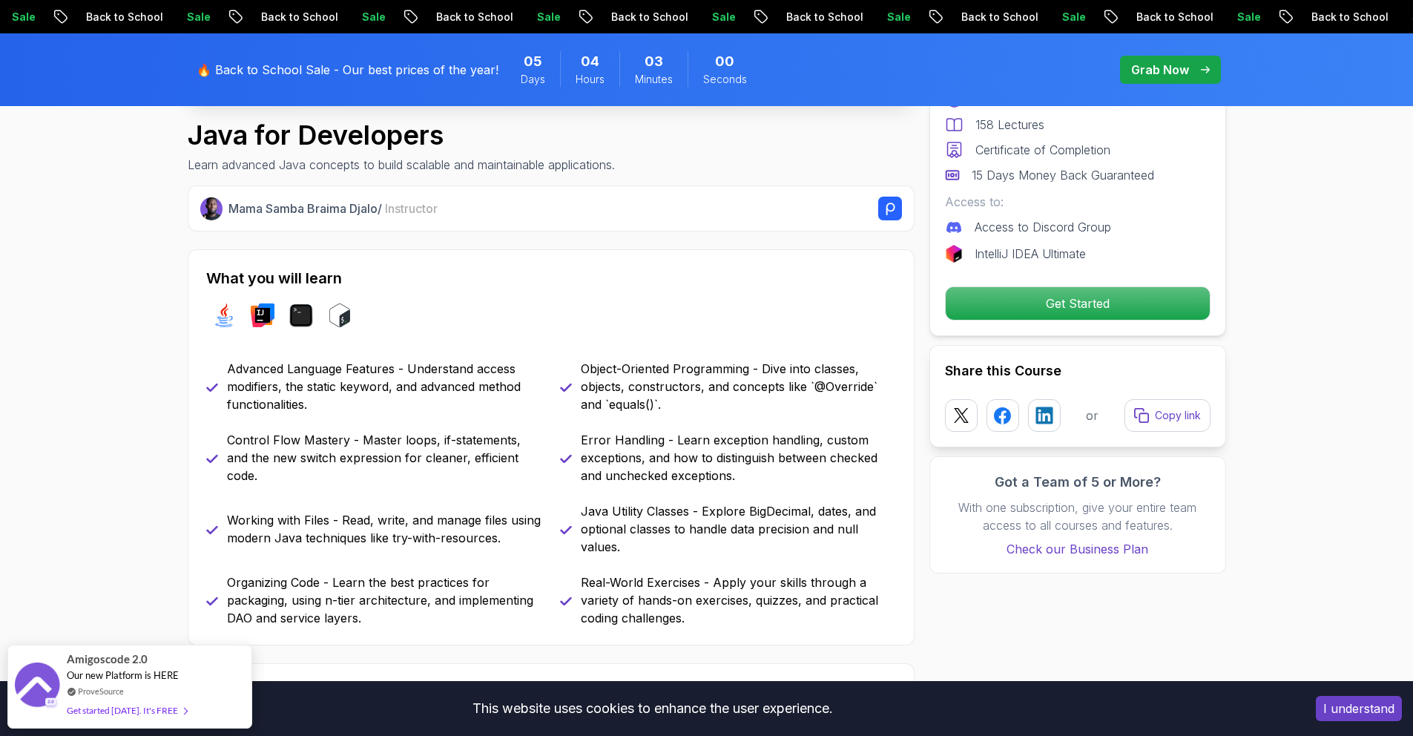
click at [627, 352] on div "What you will learn java intellij terminal bash Advanced Language Features - Un…" at bounding box center [551, 447] width 727 height 396
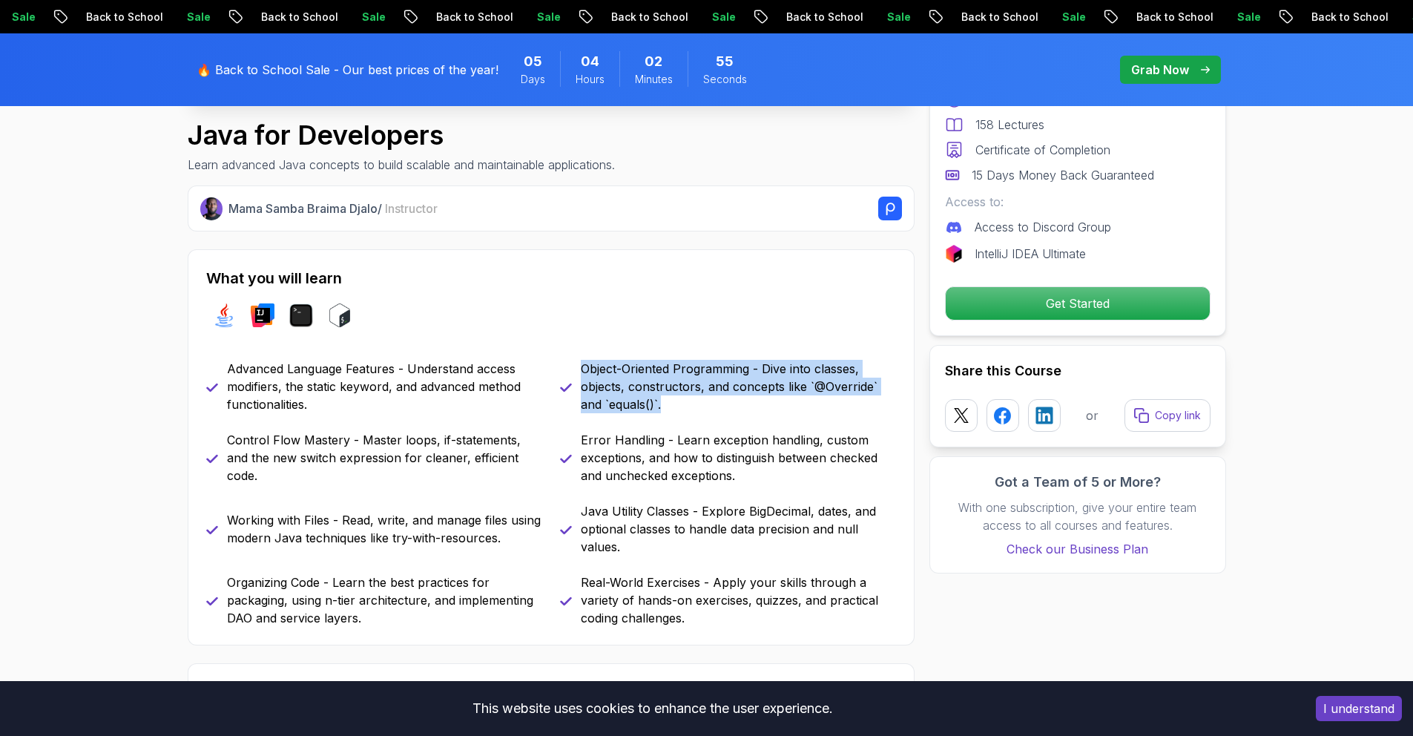
drag, startPoint x: 569, startPoint y: 362, endPoint x: 752, endPoint y: 417, distance: 191.2
click at [752, 417] on div "Advanced Language Features - Understand access modifiers, the static keyword, a…" at bounding box center [551, 493] width 690 height 267
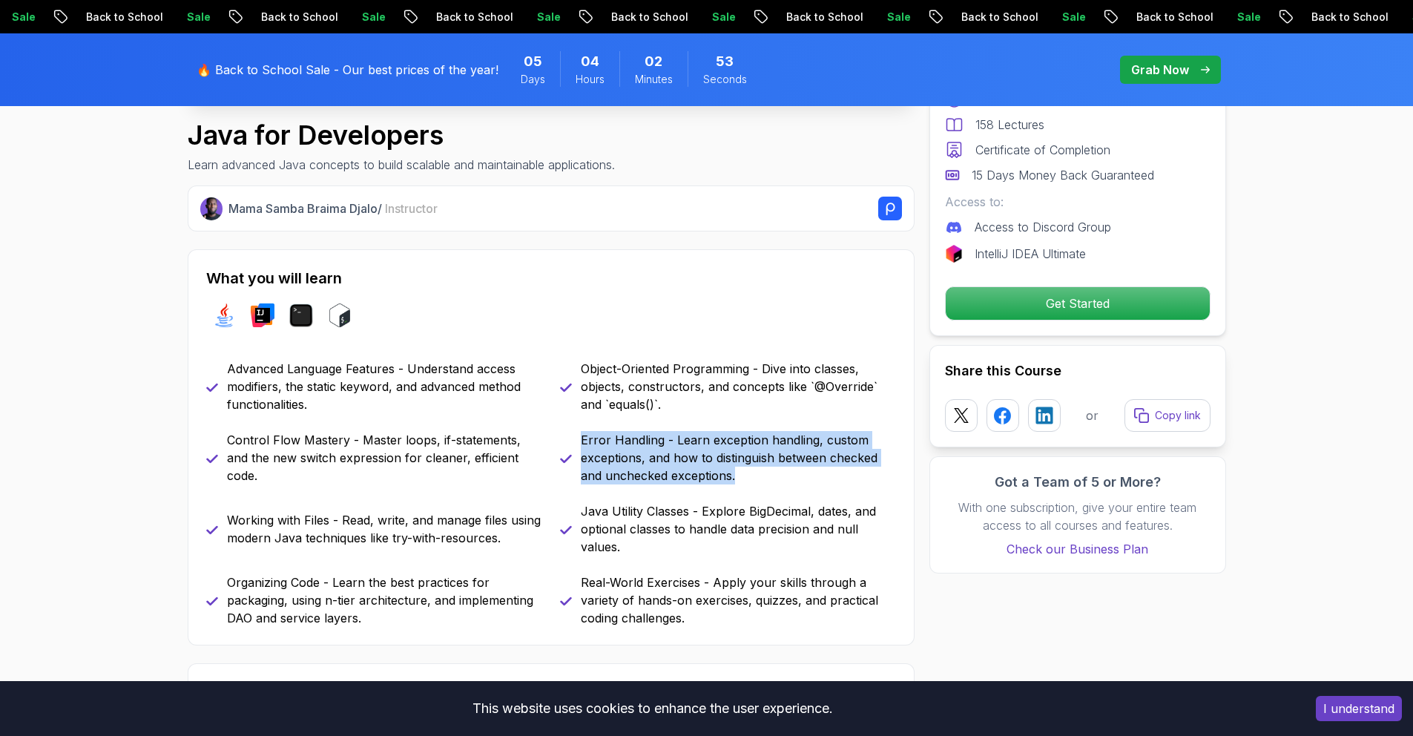
drag, startPoint x: 569, startPoint y: 438, endPoint x: 787, endPoint y: 470, distance: 219.7
click at [787, 470] on div "Error Handling - Learn exception handling, custom exceptions, and how to distin…" at bounding box center [728, 457] width 336 height 53
click at [787, 470] on p "Error Handling - Learn exception handling, custom exceptions, and how to distin…" at bounding box center [738, 457] width 315 height 53
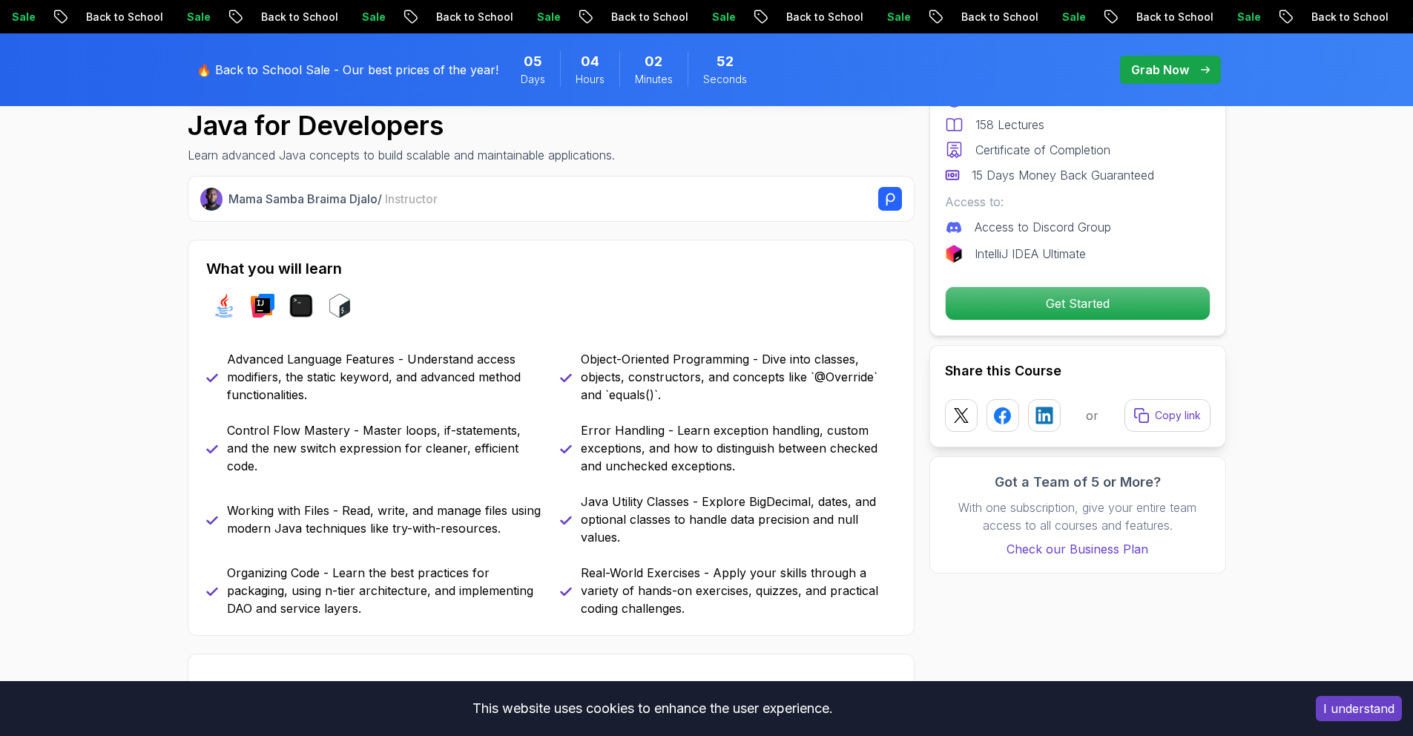
scroll to position [524, 0]
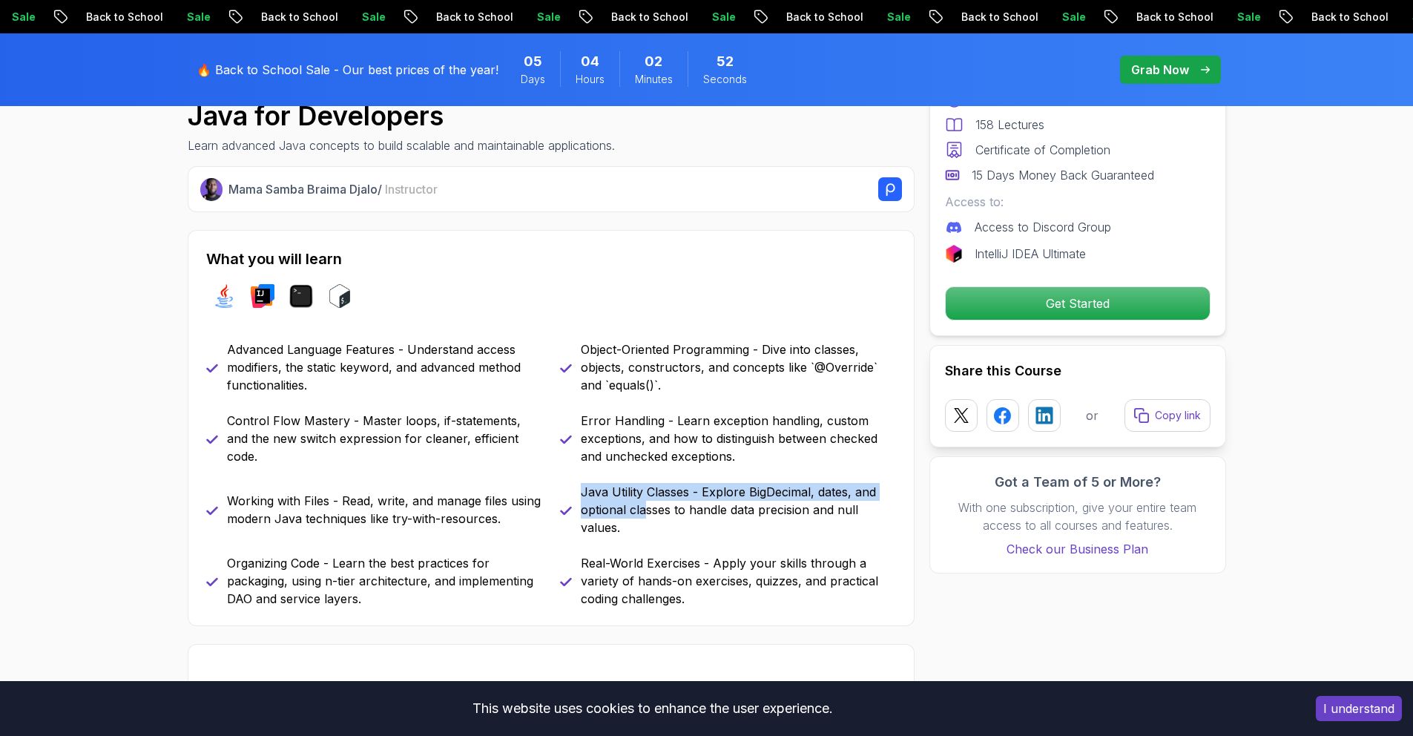
drag, startPoint x: 627, startPoint y: 511, endPoint x: 648, endPoint y: 520, distance: 22.6
click at [643, 518] on div "Advanced Language Features - Understand access modifiers, the static keyword, a…" at bounding box center [551, 473] width 690 height 267
click at [647, 520] on p "Java Utility Classes - Explore BigDecimal, dates, and optional classes to handl…" at bounding box center [738, 509] width 315 height 53
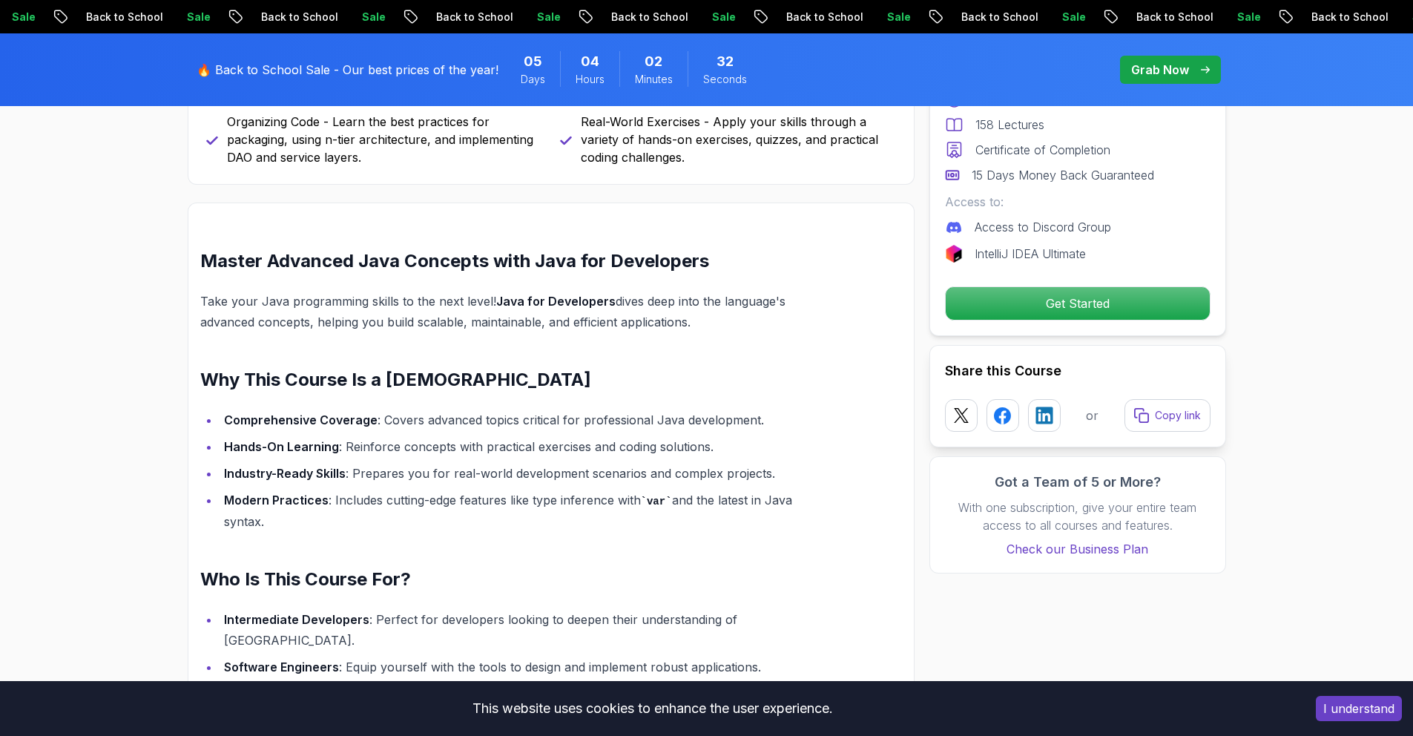
scroll to position [0, 0]
